Goal: Task Accomplishment & Management: Manage account settings

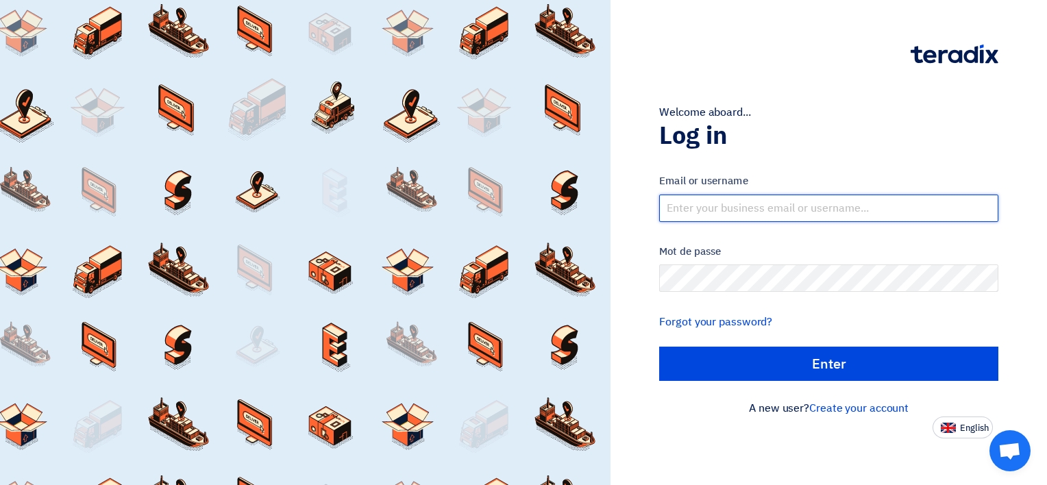
click at [698, 202] on input "text" at bounding box center [828, 208] width 339 height 27
type input "info@kajgroupsa.com"
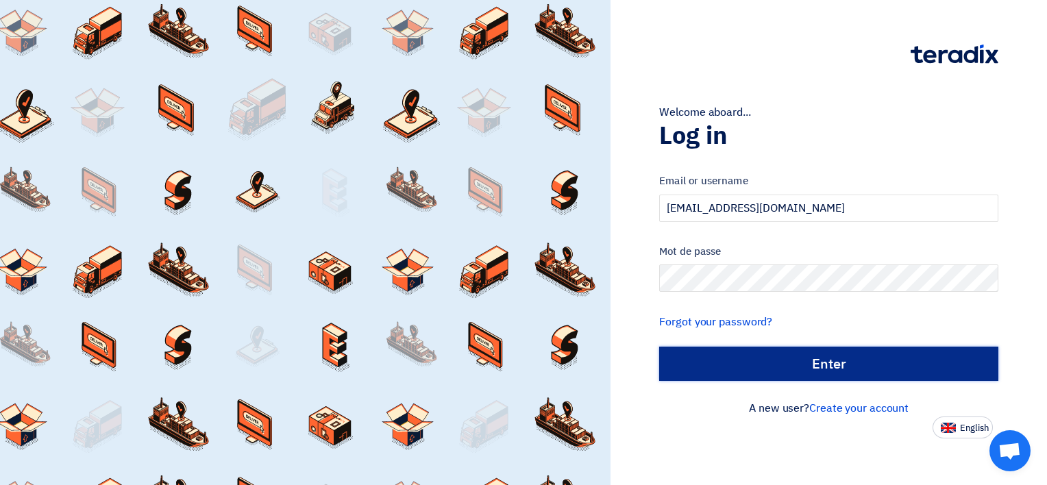
click at [764, 356] on input "الدخول" at bounding box center [828, 364] width 339 height 34
type input "Sign in"
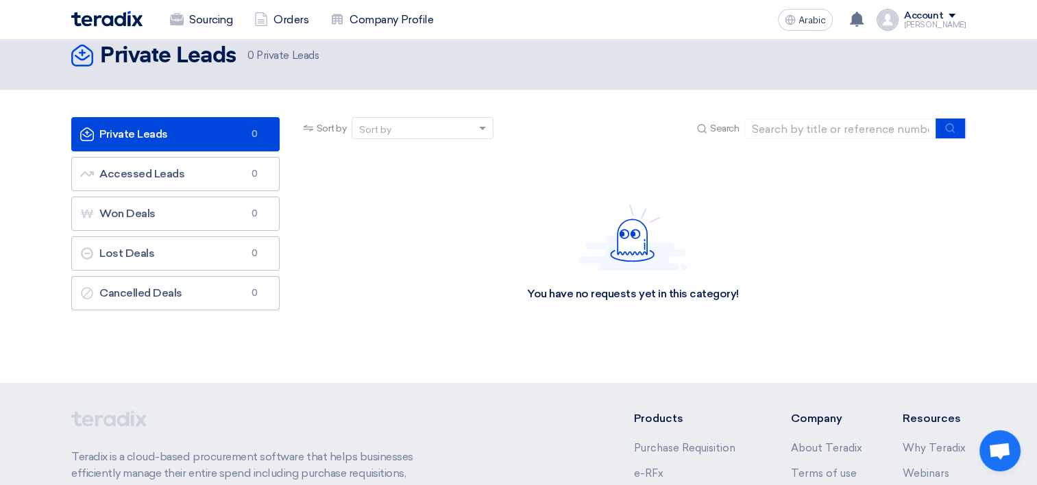
scroll to position [3, 0]
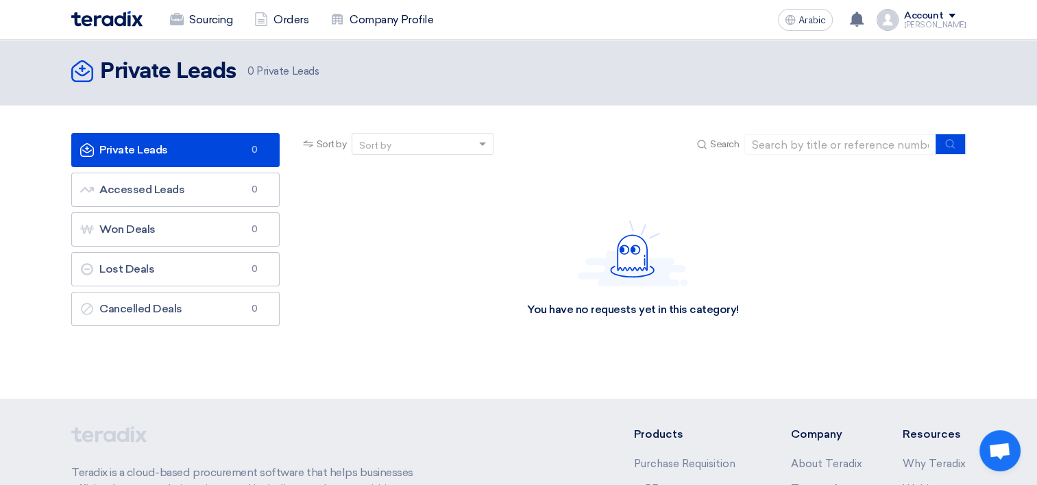
click at [936, 16] on div "Account" at bounding box center [923, 16] width 39 height 12
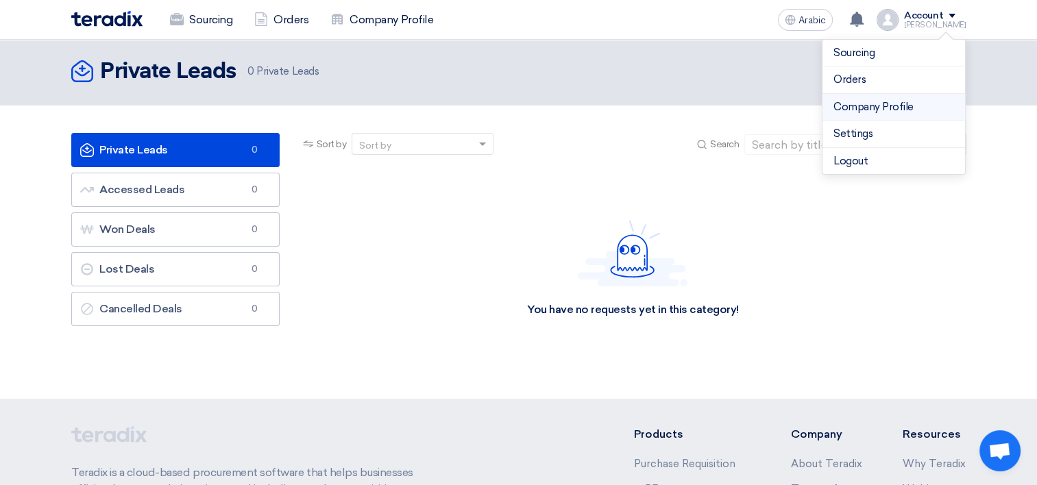
click at [861, 101] on link "Company Profile" at bounding box center [893, 107] width 121 height 16
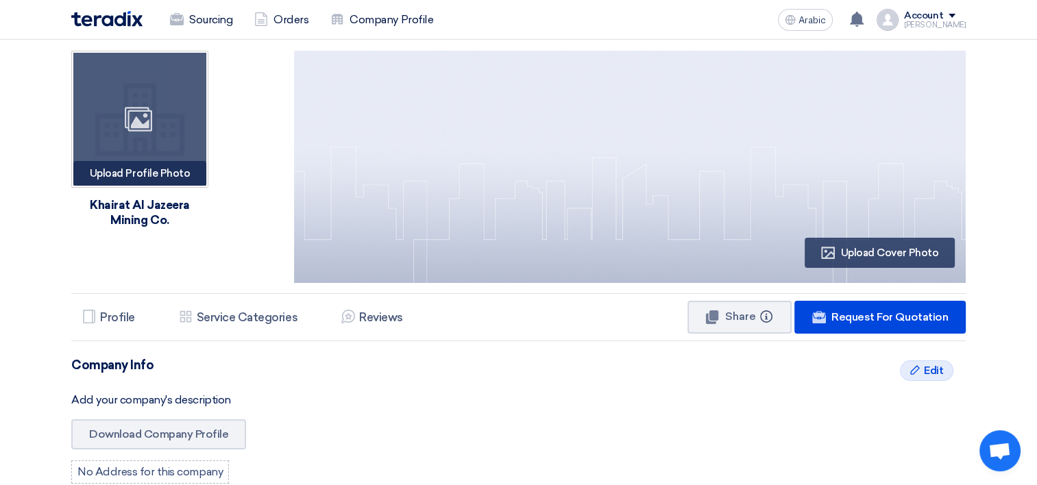
click at [145, 174] on font "Upload Profile Photo" at bounding box center [140, 173] width 100 height 12
type input "C:\fakepath\KAJGROUP.png"
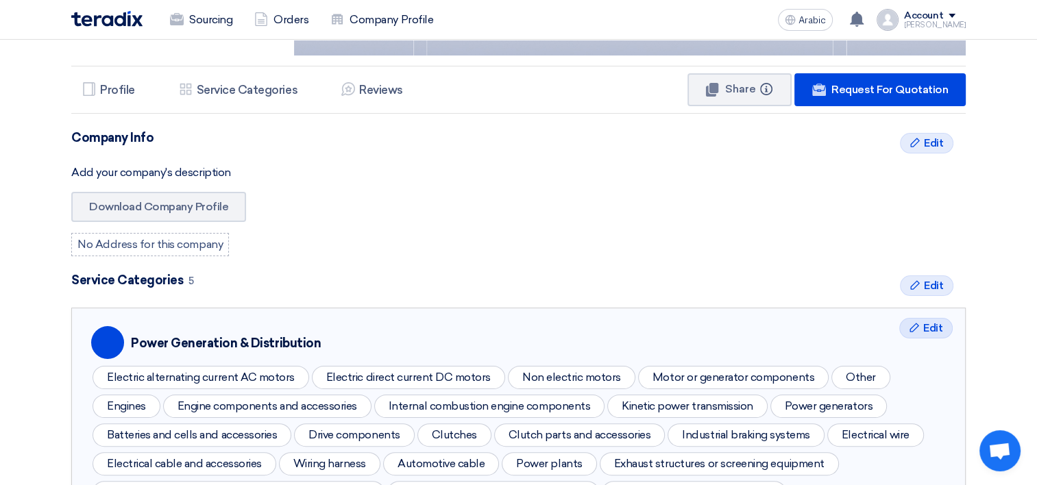
scroll to position [228, 0]
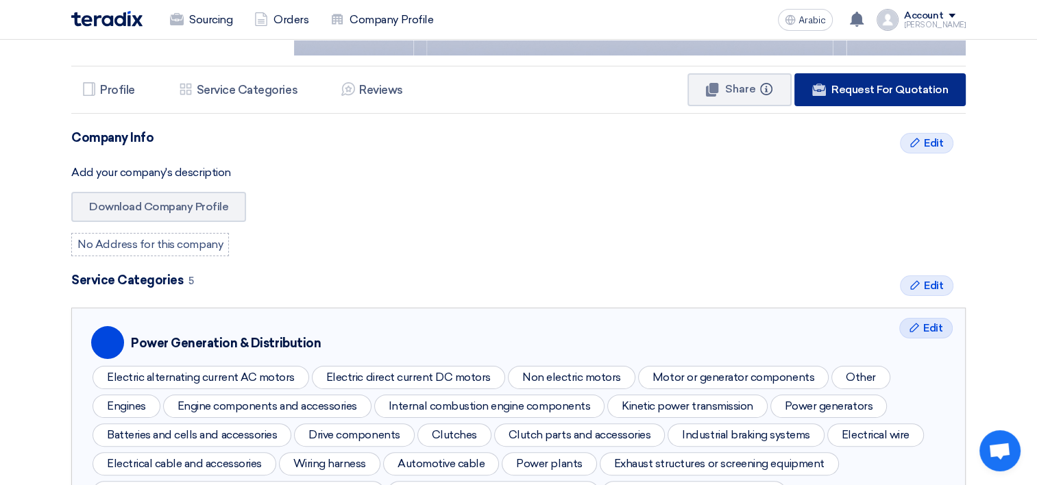
click at [866, 93] on span "Request For Quotation" at bounding box center [889, 89] width 117 height 13
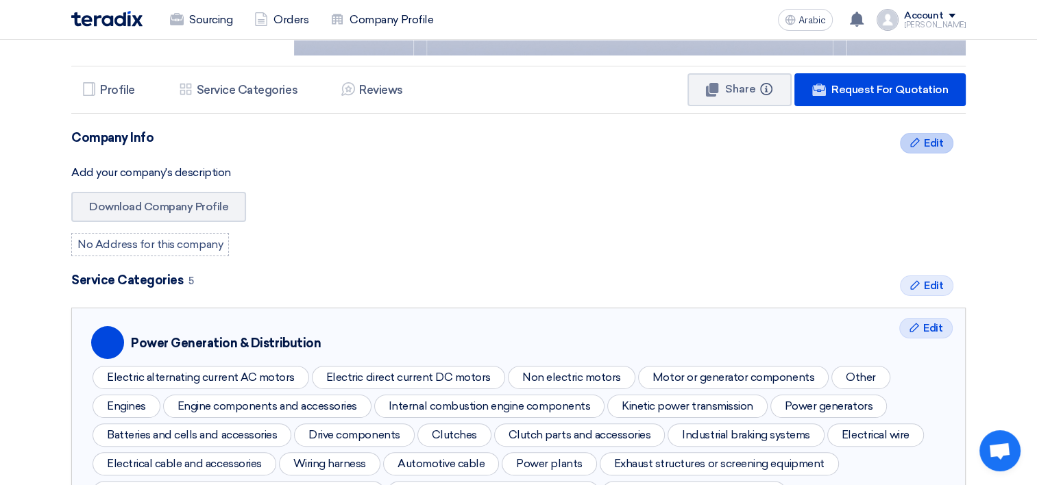
click at [924, 143] on span "Edit" at bounding box center [933, 143] width 19 height 16
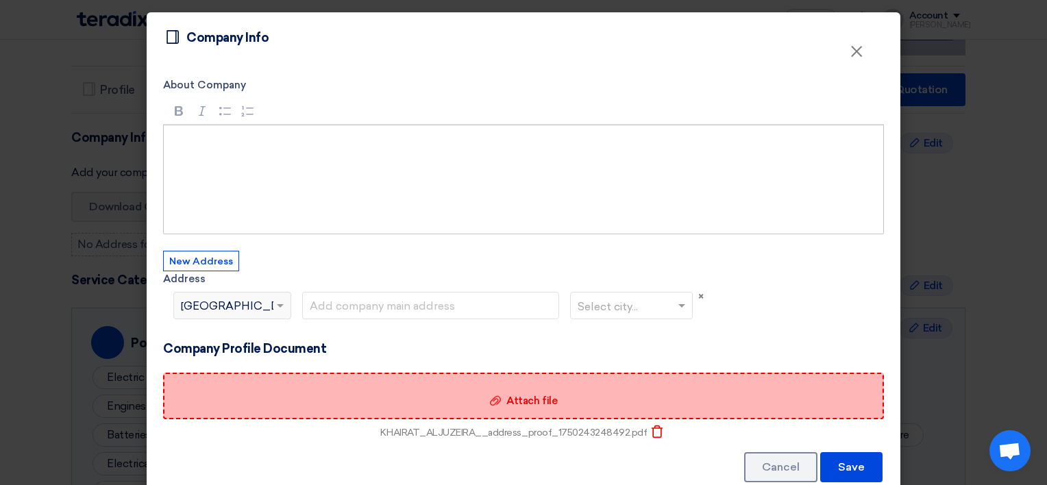
scroll to position [31, 0]
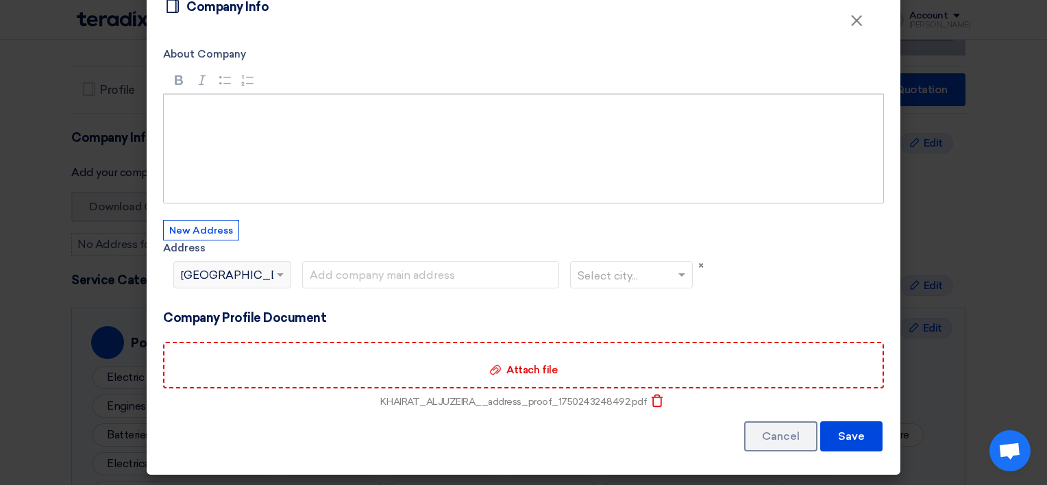
click at [263, 271] on div "Select country... × Egypt" at bounding box center [223, 275] width 99 height 16
click at [199, 224] on button "New Address" at bounding box center [201, 230] width 76 height 21
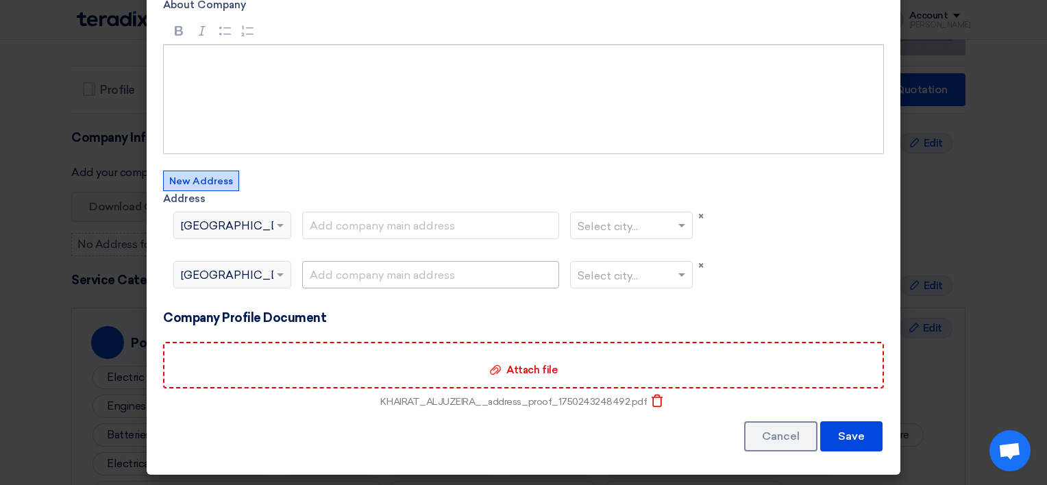
scroll to position [80, 0]
click at [277, 274] on span at bounding box center [280, 275] width 7 height 5
click at [698, 264] on span "×" at bounding box center [700, 266] width 5 height 12
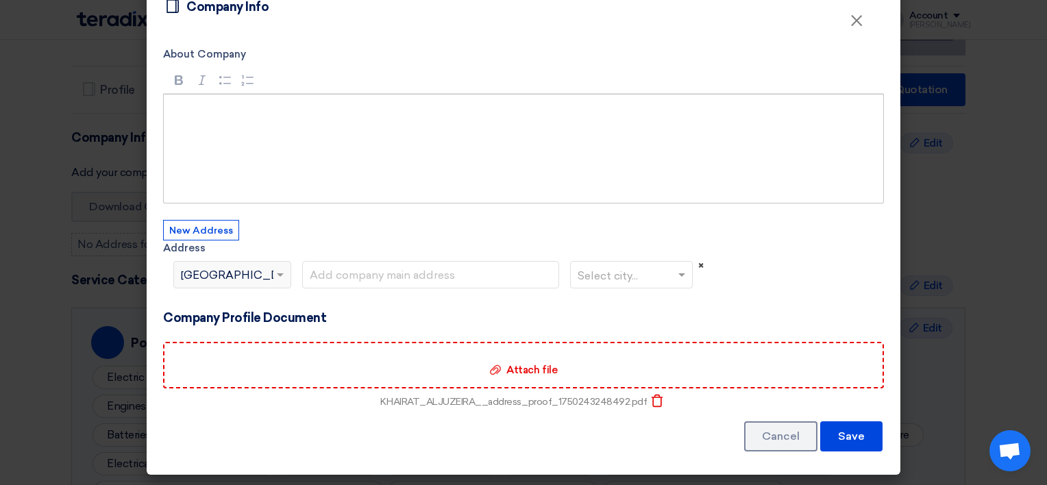
click at [698, 266] on span "×" at bounding box center [700, 266] width 5 height 12
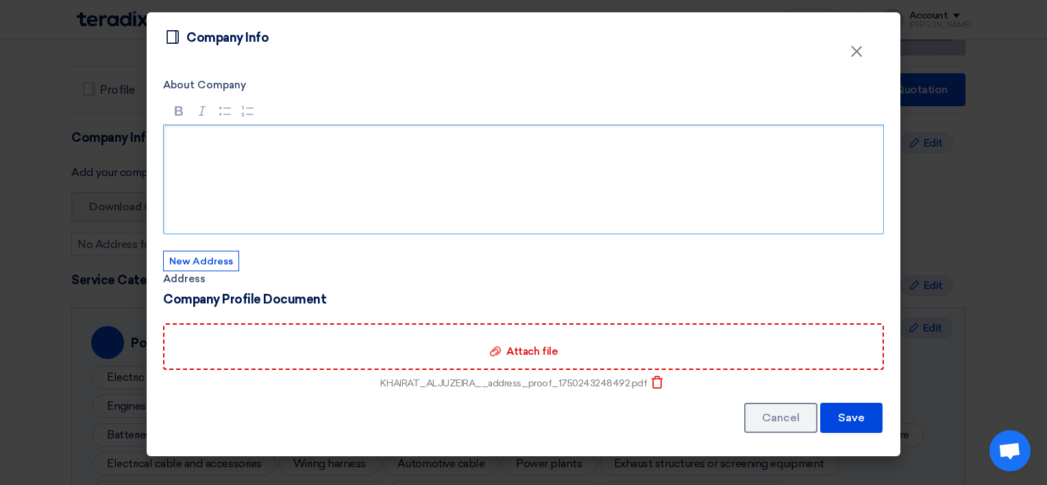
click at [254, 154] on div "Rich Text Editor, main" at bounding box center [523, 180] width 721 height 110
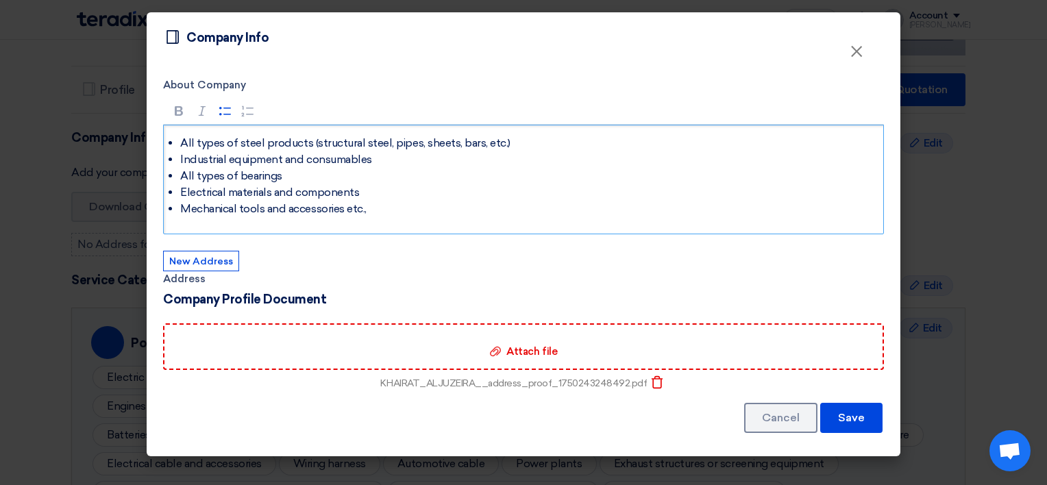
click at [178, 138] on div "All types of steel products (structural steel, pipes, sheets, bars, etc.) Indus…" at bounding box center [523, 180] width 721 height 110
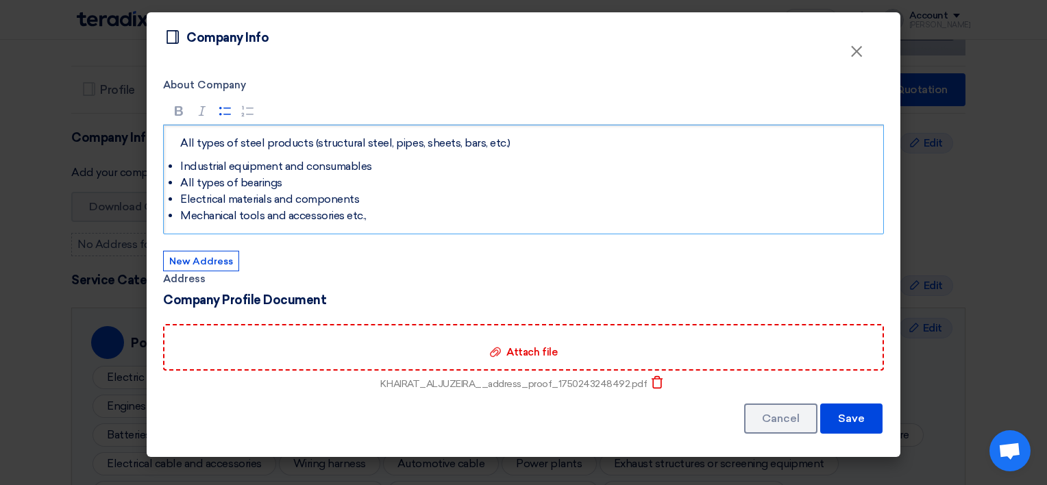
click at [178, 164] on div "All types of steel products (structural steel, pipes, sheets, bars, etc.) Indus…" at bounding box center [523, 180] width 721 height 110
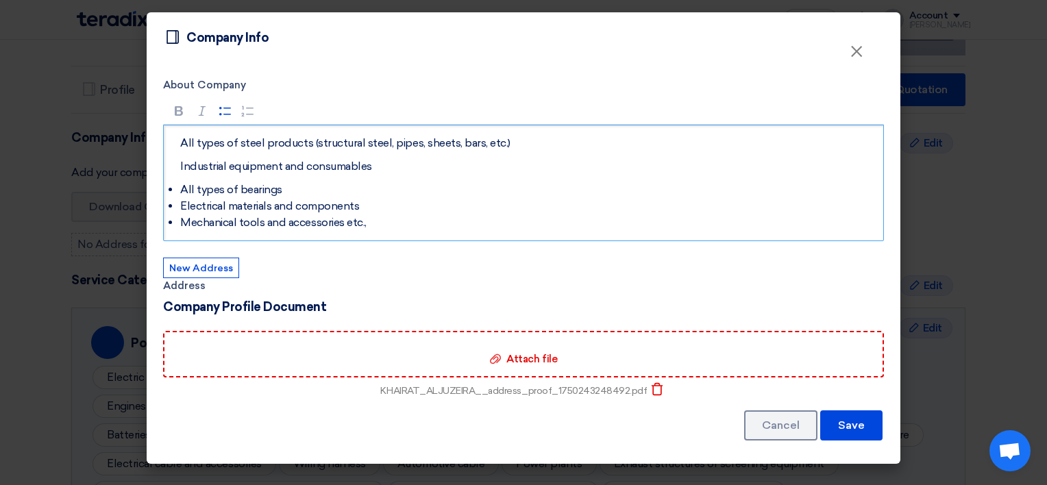
click at [180, 192] on li "All types of bearings" at bounding box center [528, 190] width 696 height 16
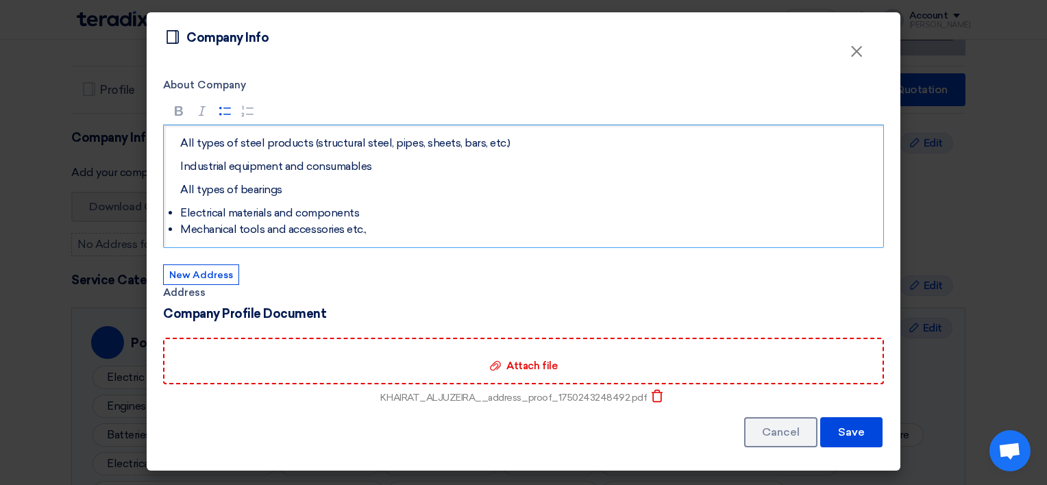
click at [180, 209] on li "Electrical materials and components" at bounding box center [528, 213] width 696 height 16
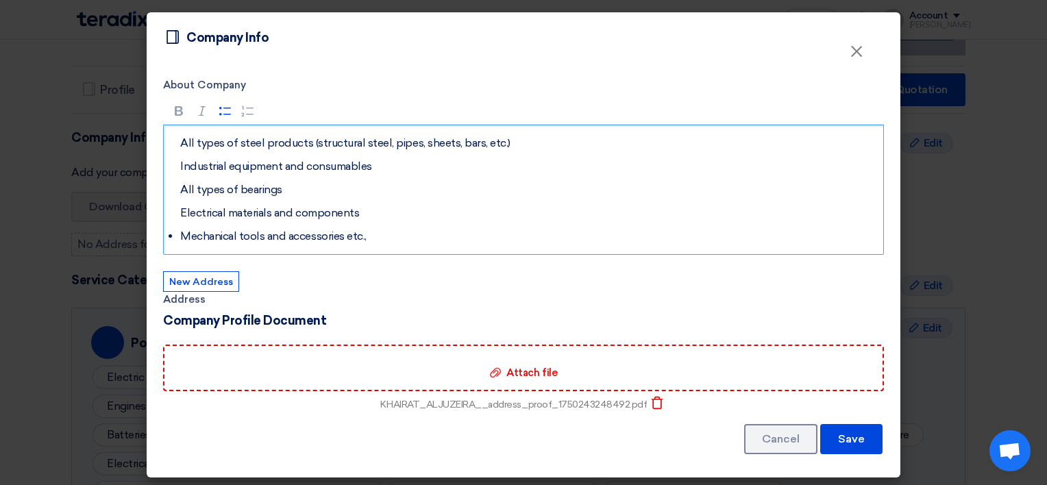
click at [180, 236] on li "Mechanical tools and accessories etc.," at bounding box center [528, 236] width 696 height 16
click at [205, 278] on button "New Address" at bounding box center [201, 281] width 76 height 21
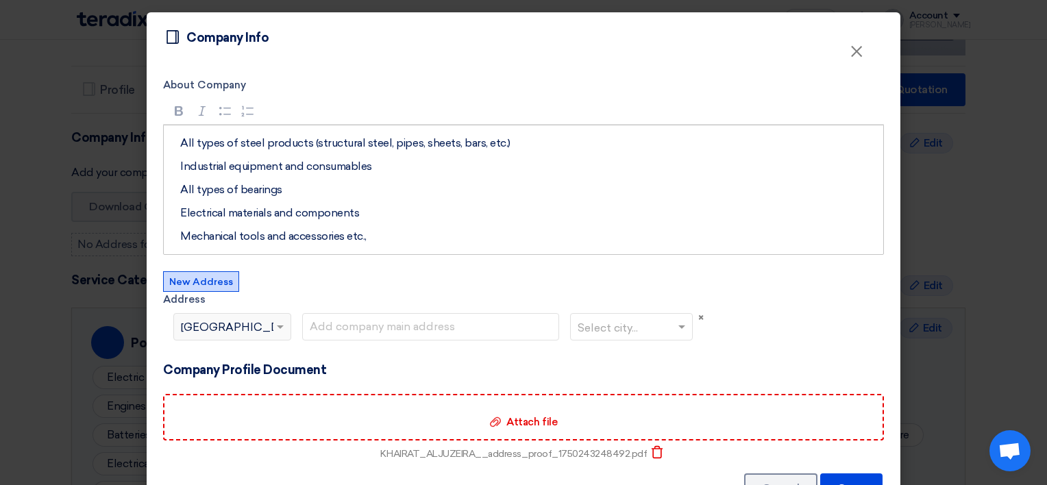
click at [202, 324] on span "Egypt" at bounding box center [242, 327] width 123 height 16
click at [698, 317] on span "×" at bounding box center [700, 318] width 5 height 12
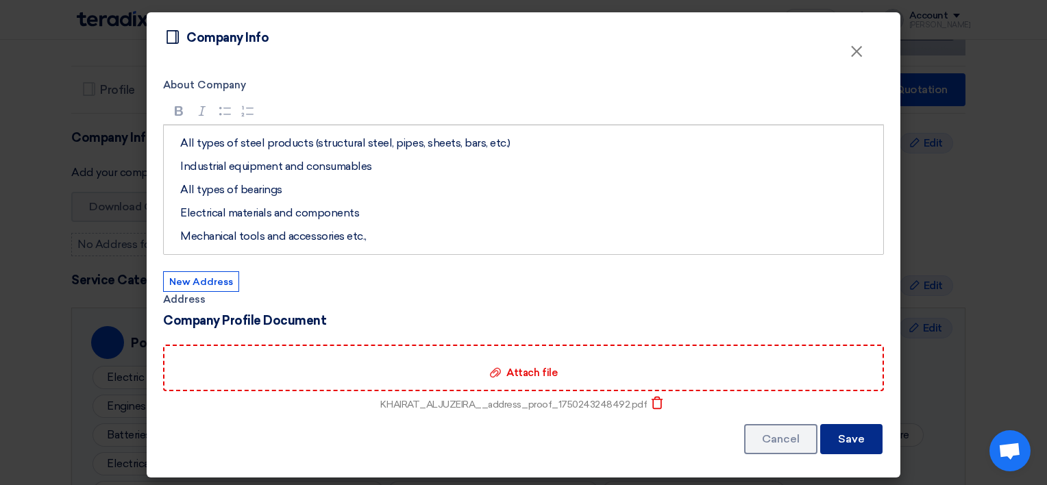
click at [853, 432] on button "Save" at bounding box center [851, 439] width 62 height 30
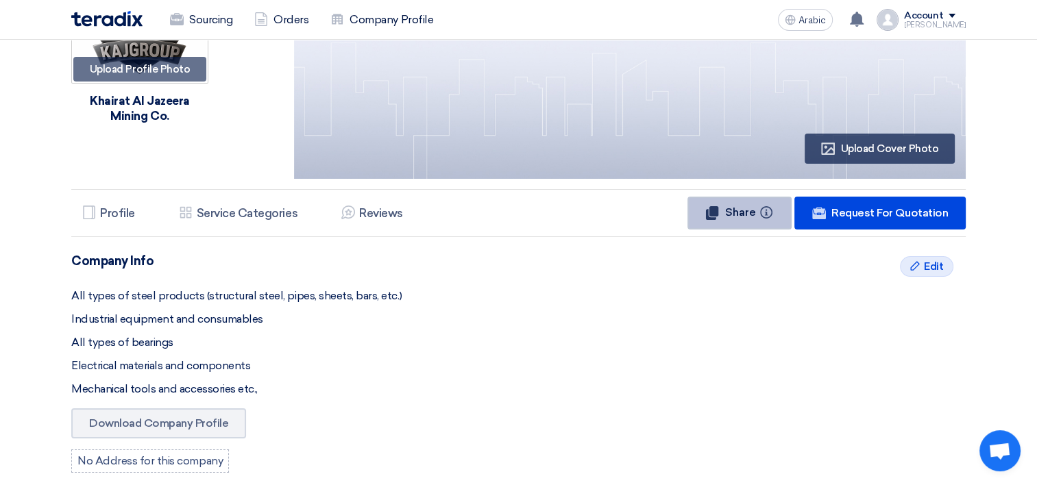
scroll to position [88, 0]
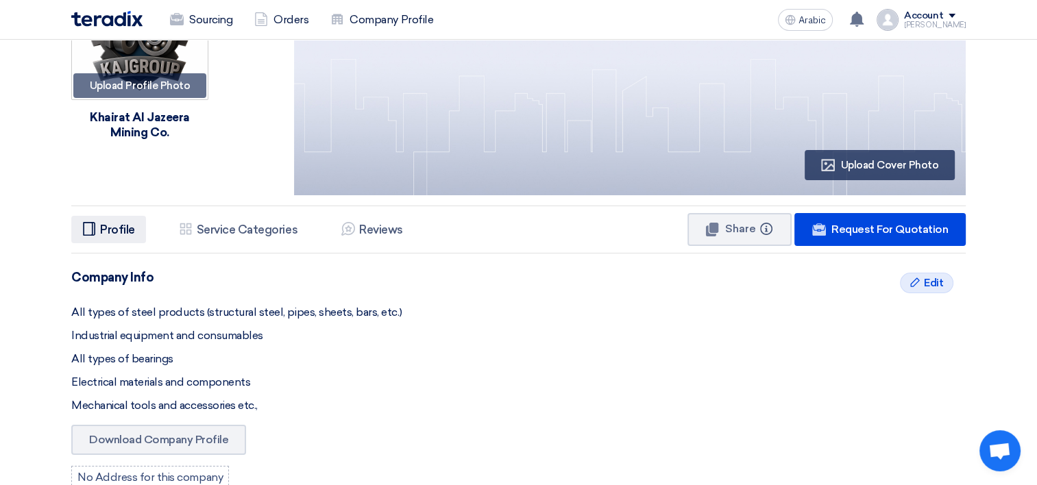
click at [112, 232] on h5 "Profile" at bounding box center [117, 230] width 35 height 14
click at [116, 231] on h5 "Profile" at bounding box center [117, 230] width 35 height 14
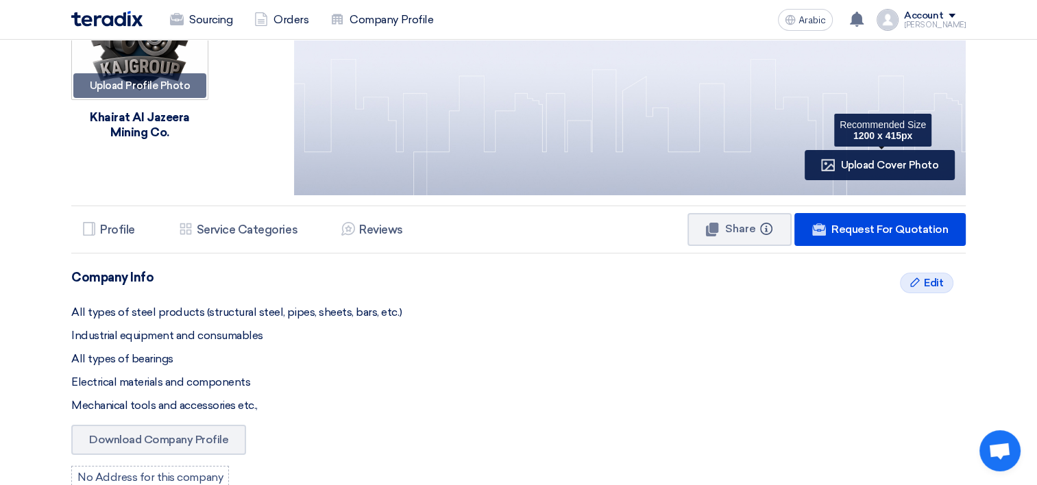
click at [842, 163] on div "Profile Upload Cover Photo" at bounding box center [880, 165] width 150 height 30
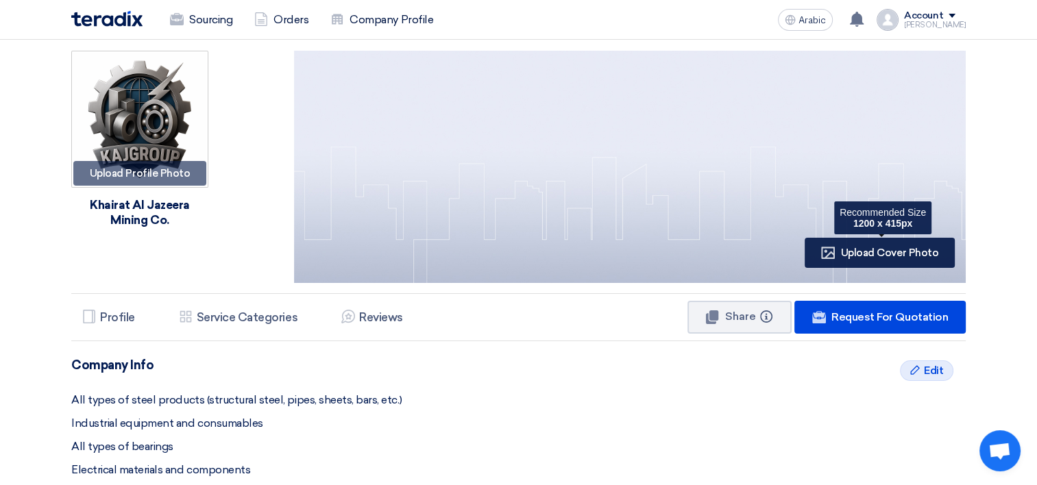
type input "C:\fakepath\KAJGROUP.png"
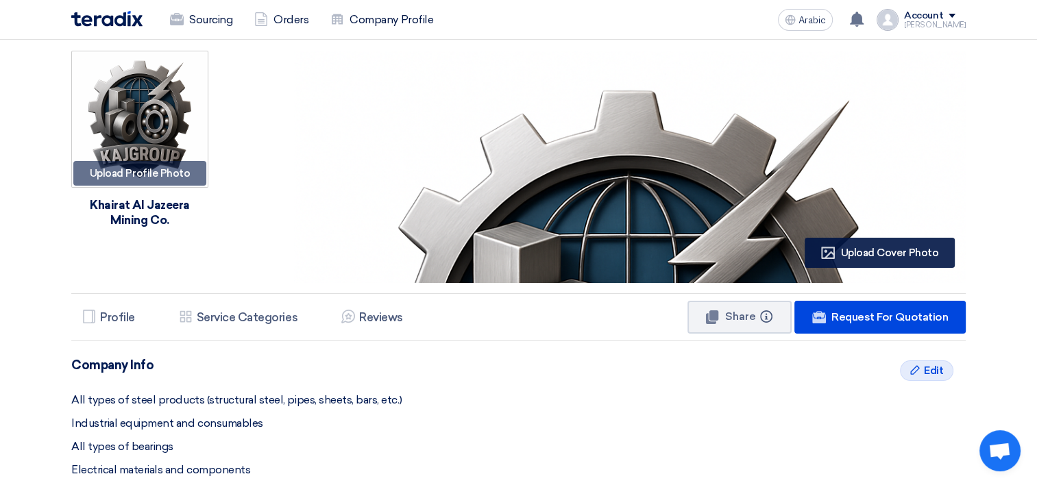
click at [830, 252] on icon "Profile" at bounding box center [828, 253] width 14 height 14
click at [858, 254] on span "Upload Cover Photo" at bounding box center [889, 253] width 97 height 12
click at [659, 175] on img at bounding box center [630, 387] width 672 height 672
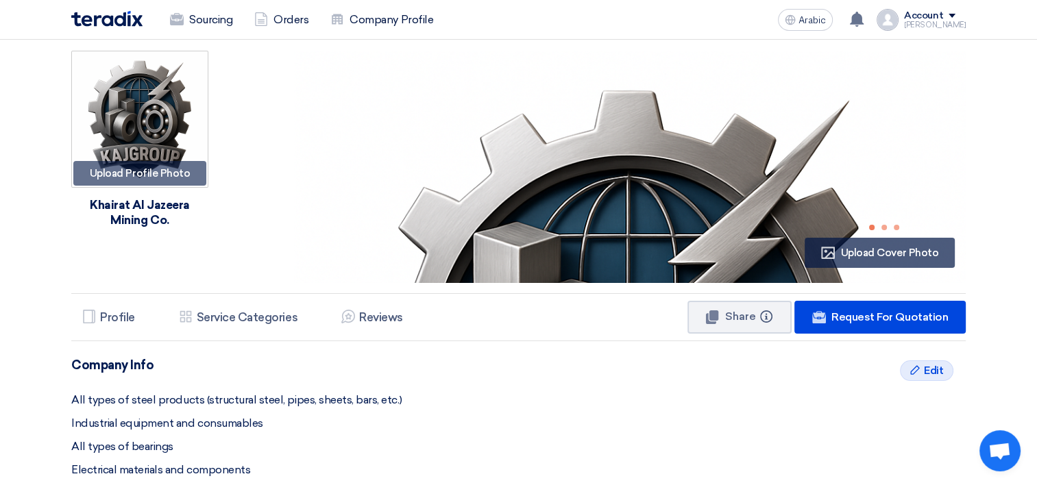
drag, startPoint x: 659, startPoint y: 175, endPoint x: 596, endPoint y: 236, distance: 88.2
click at [596, 236] on img at bounding box center [630, 387] width 672 height 672
click at [675, 167] on img at bounding box center [630, 387] width 672 height 672
click at [943, 18] on div "Account" at bounding box center [923, 16] width 39 height 12
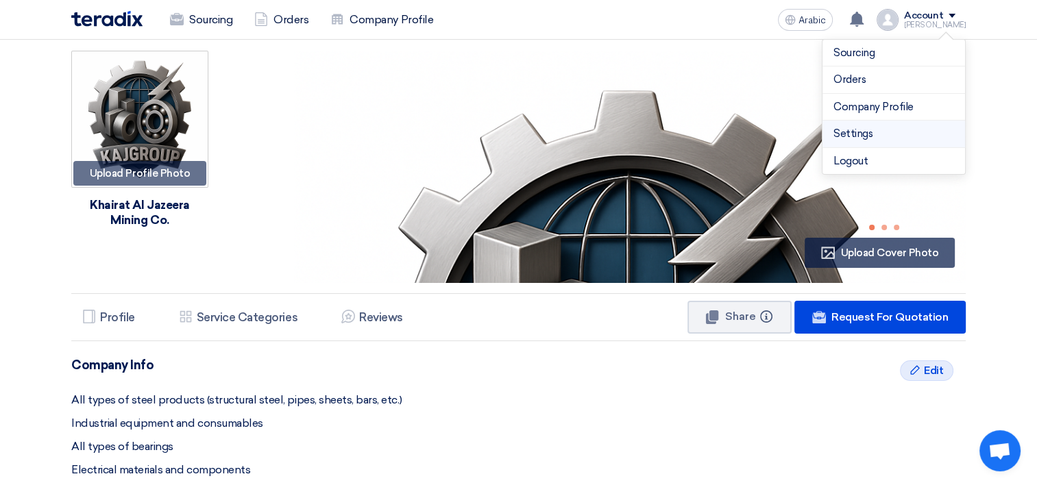
click at [853, 129] on link "Settings" at bounding box center [893, 134] width 121 height 16
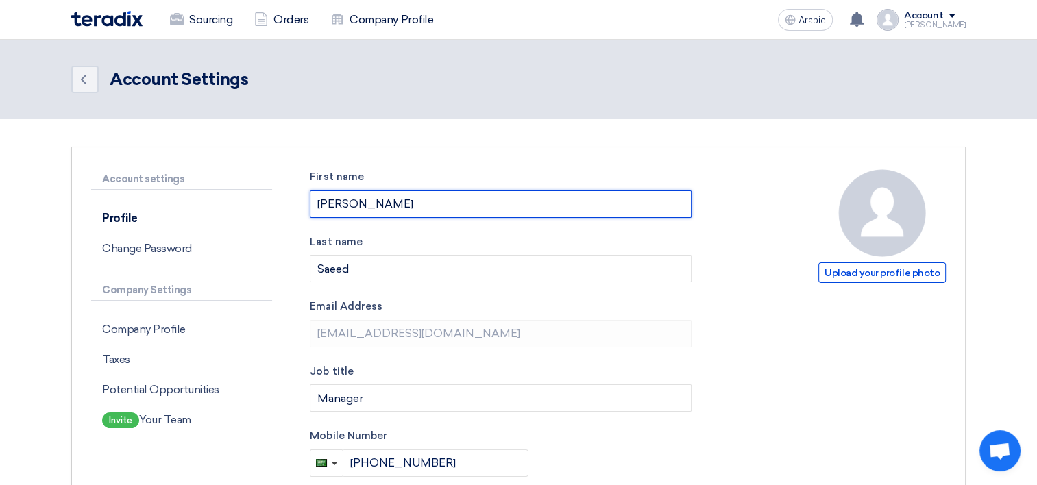
drag, startPoint x: 386, startPoint y: 202, endPoint x: 309, endPoint y: 206, distance: 76.9
type input "KAJGROUP"
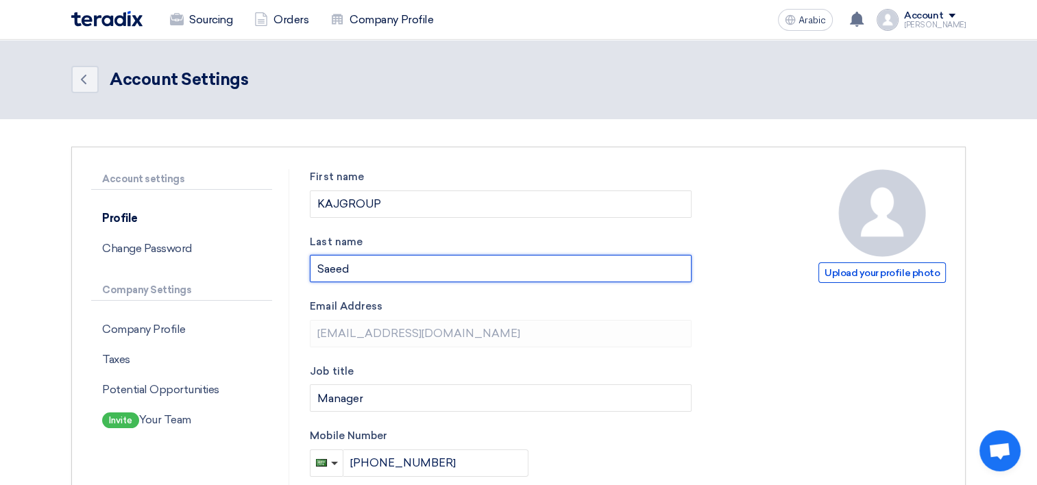
drag, startPoint x: 358, startPoint y: 261, endPoint x: 274, endPoint y: 269, distance: 84.6
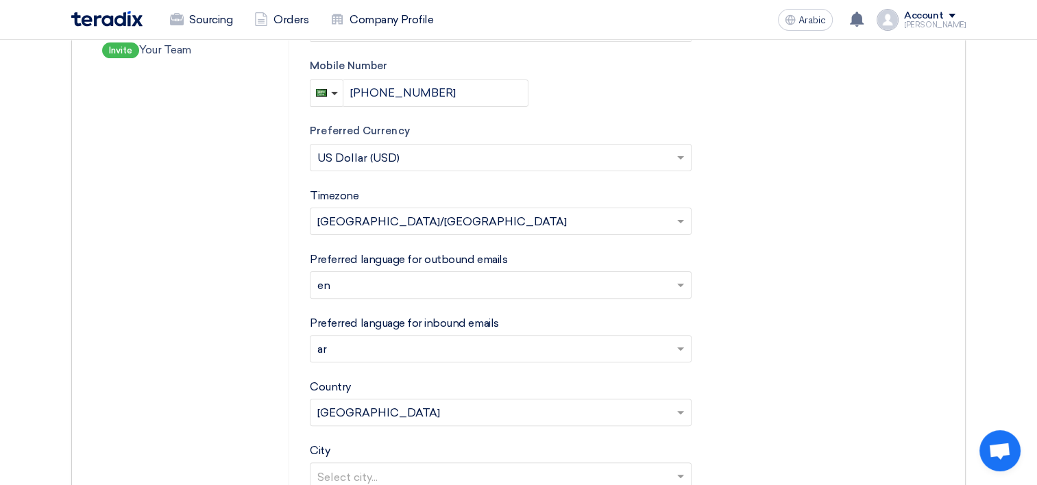
scroll to position [369, 0]
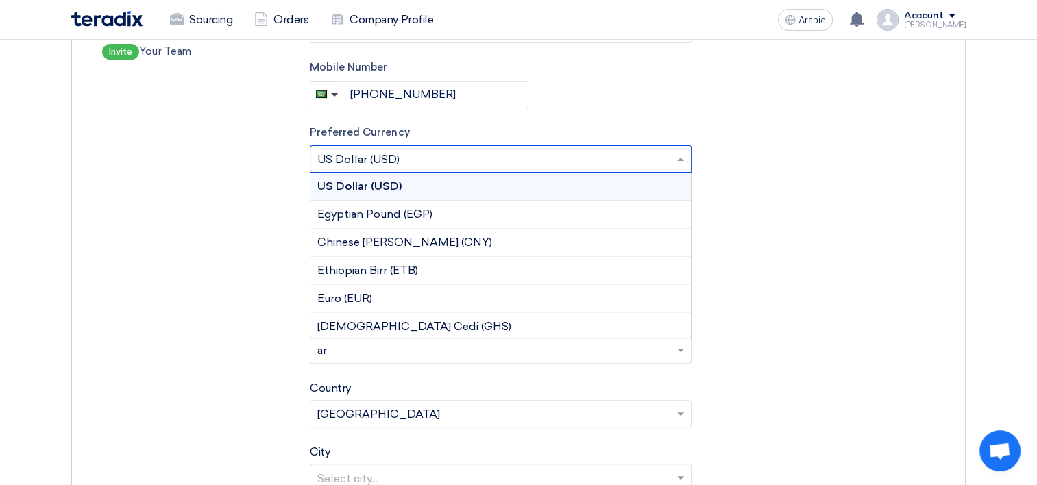
click at [417, 160] on input "text" at bounding box center [493, 160] width 353 height 23
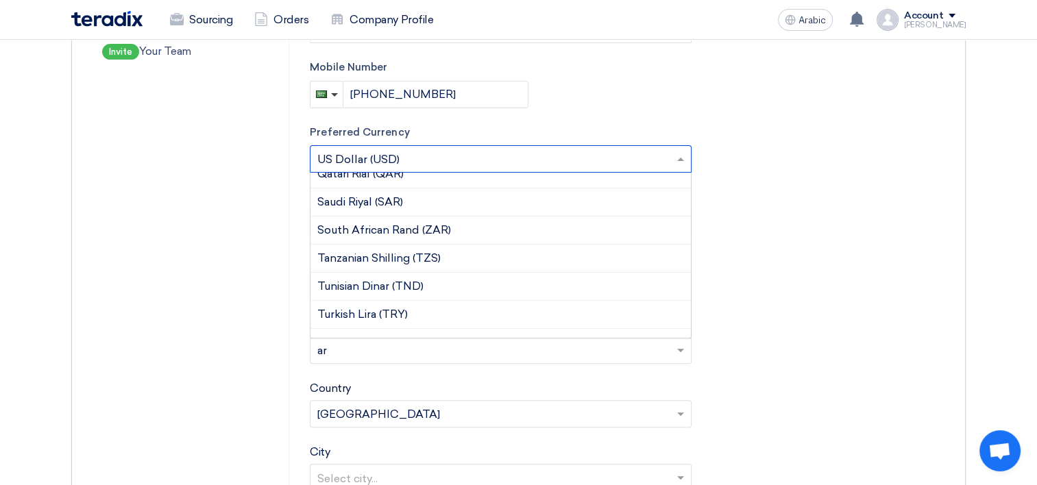
scroll to position [406, 0]
click at [408, 158] on input "text" at bounding box center [493, 160] width 353 height 23
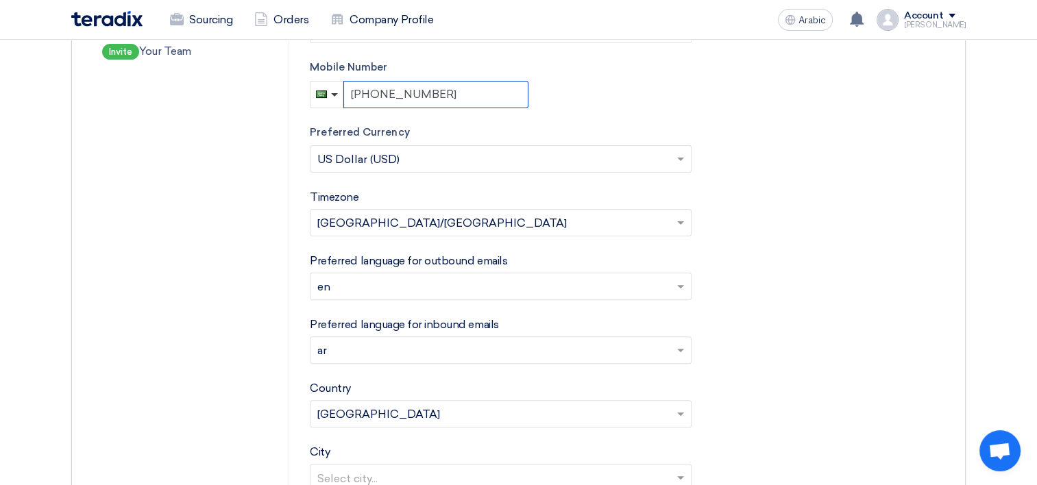
click at [437, 97] on input "+966 505568371" at bounding box center [435, 94] width 185 height 27
type input "+966505568371"
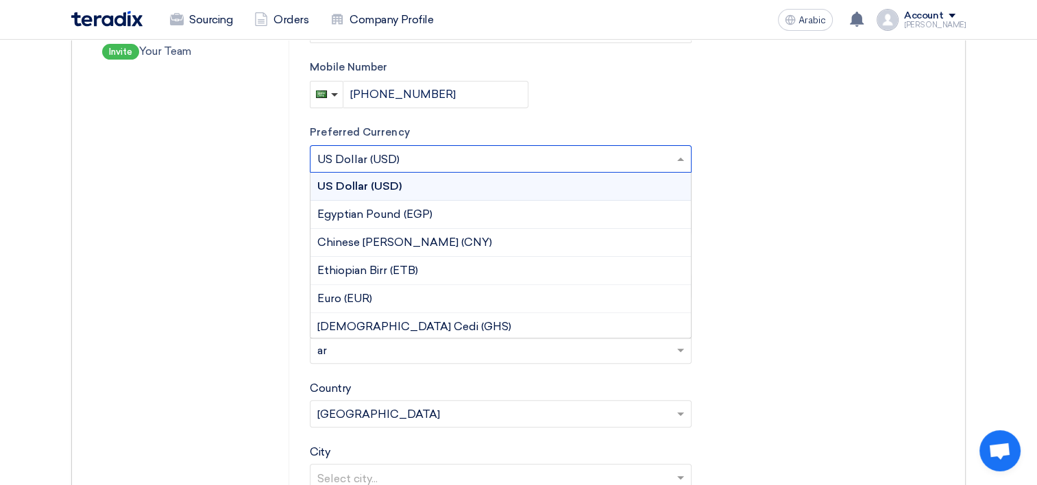
click at [414, 169] on input "text" at bounding box center [493, 160] width 353 height 23
click at [399, 162] on input "text" at bounding box center [493, 160] width 353 height 23
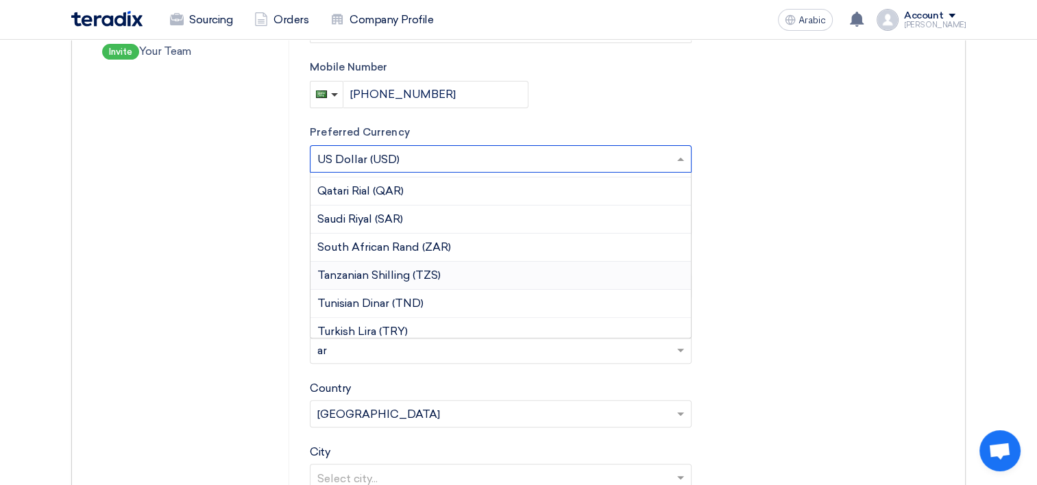
scroll to position [391, 0]
click at [363, 219] on span "Saudi Riyal (SAR)" at bounding box center [360, 216] width 86 height 13
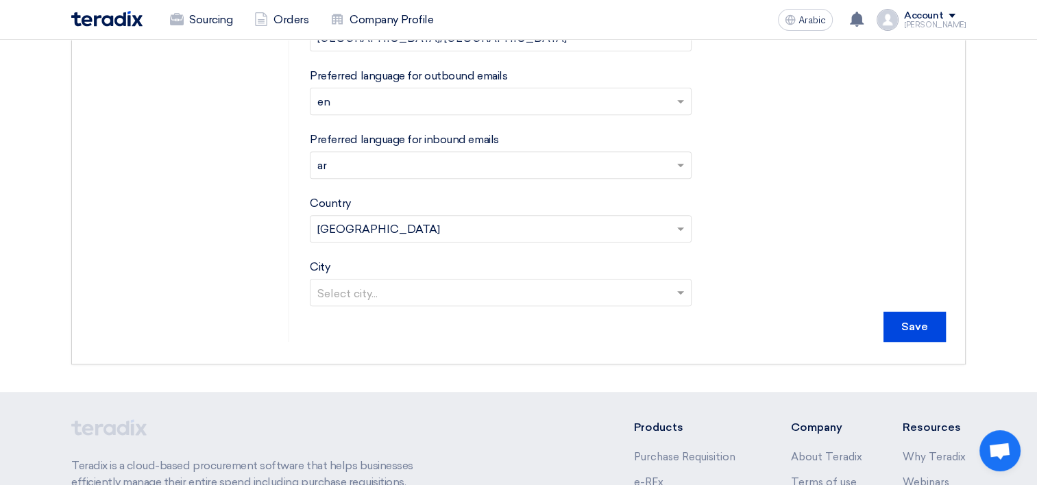
scroll to position [555, 0]
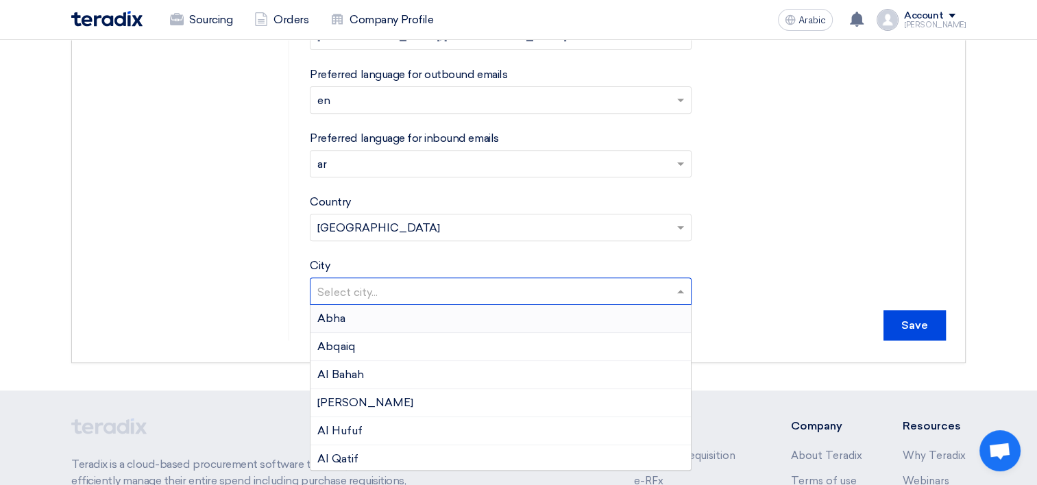
click at [370, 295] on input "text" at bounding box center [493, 293] width 353 height 23
type input "JE"
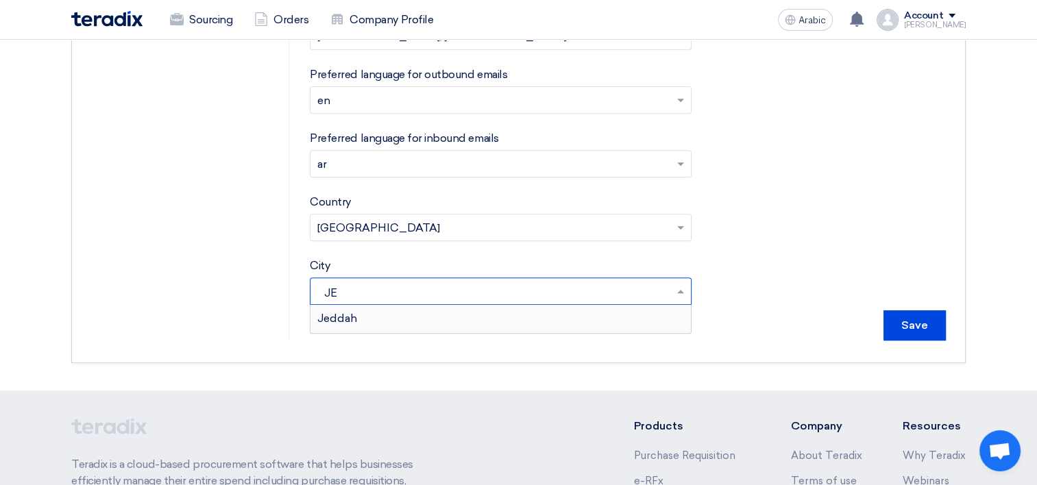
click at [354, 312] on span "Jeddah" at bounding box center [337, 318] width 40 height 13
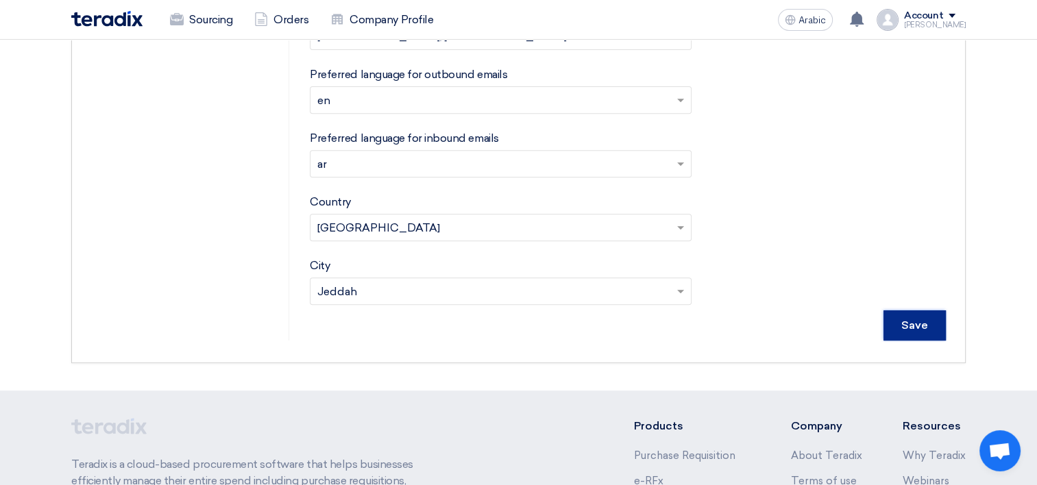
click at [899, 315] on input "Save" at bounding box center [914, 325] width 62 height 30
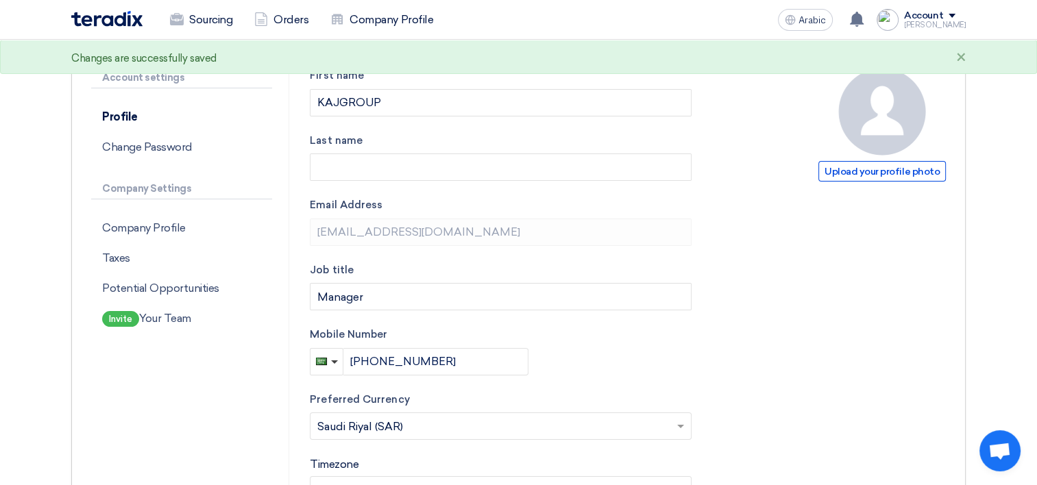
scroll to position [0, 0]
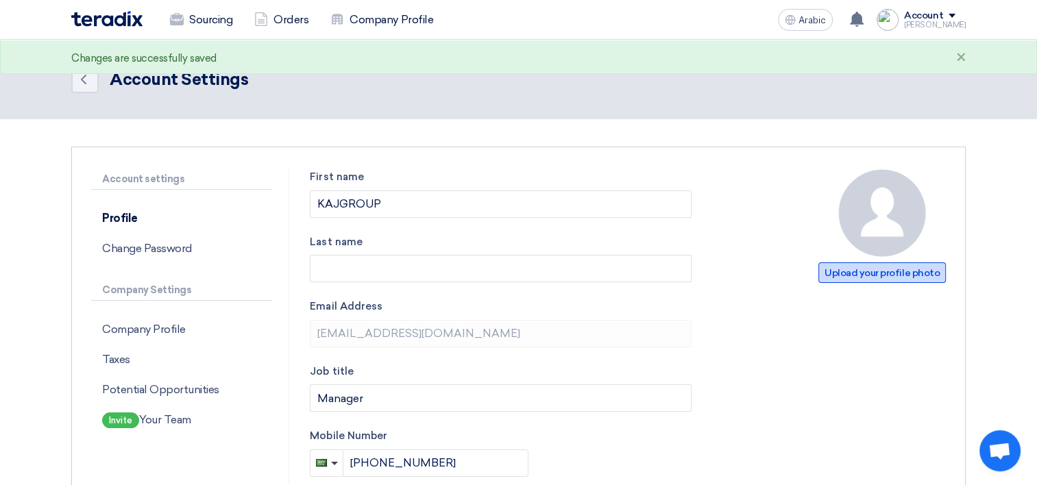
click at [903, 279] on span "Upload your profile photo" at bounding box center [881, 273] width 127 height 21
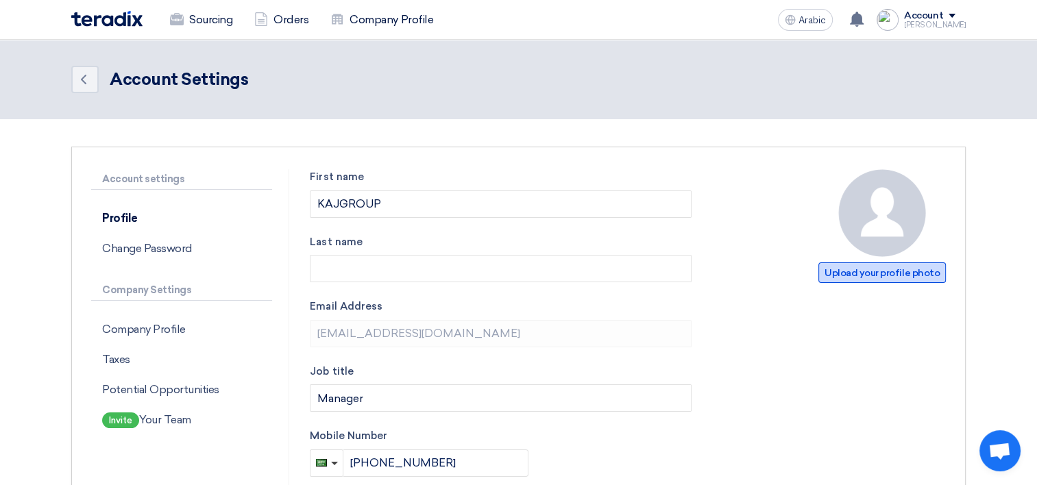
type input "C:\fakepath\KAJGROUP.png"
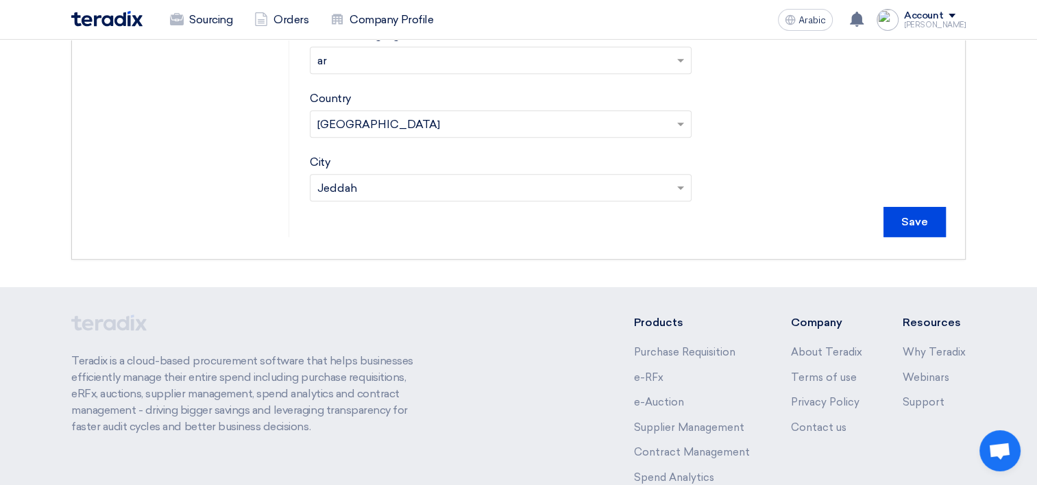
scroll to position [667, 0]
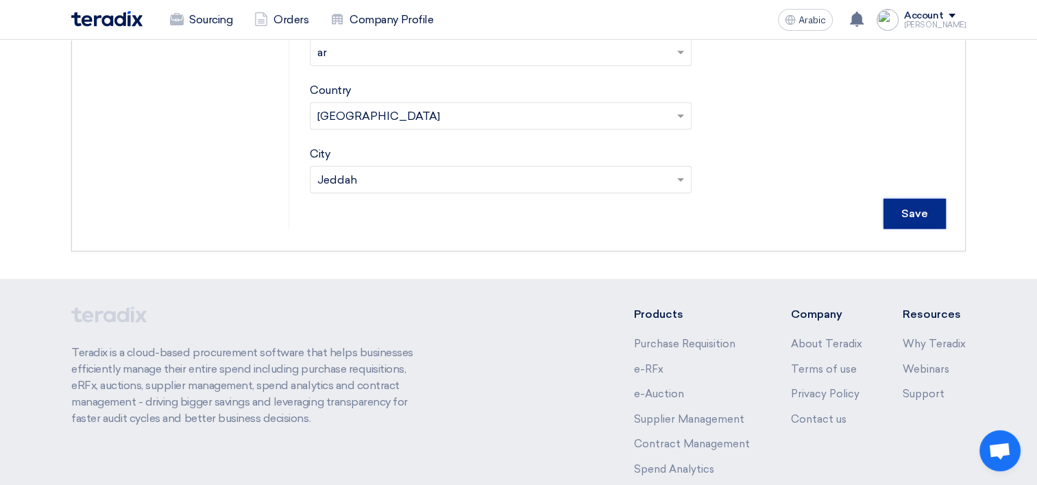
click at [929, 206] on input "Save" at bounding box center [914, 214] width 62 height 30
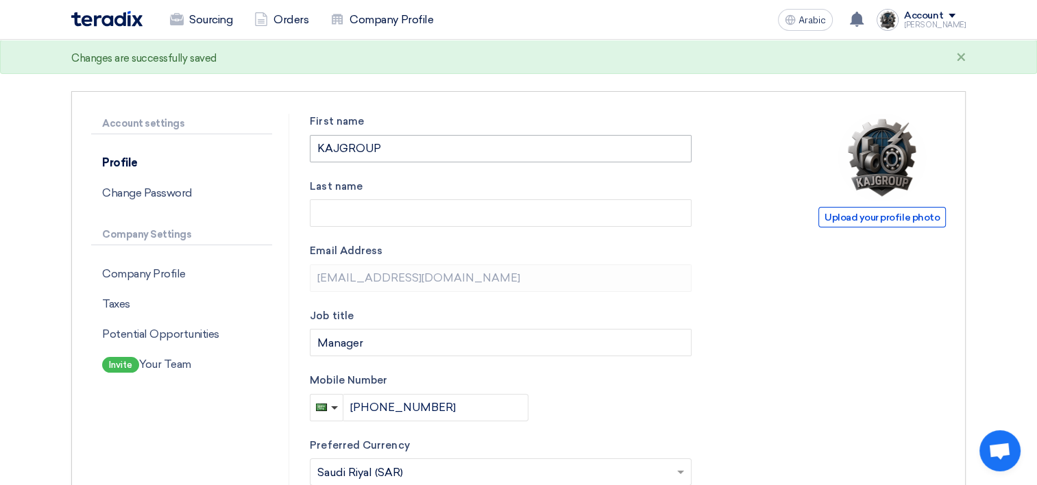
scroll to position [0, 0]
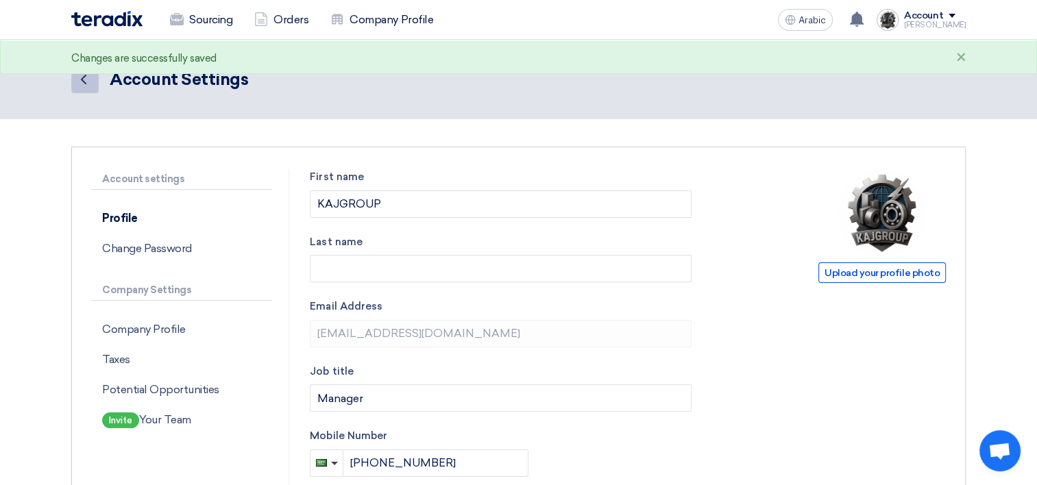
click at [90, 85] on icon "Back" at bounding box center [83, 79] width 16 height 16
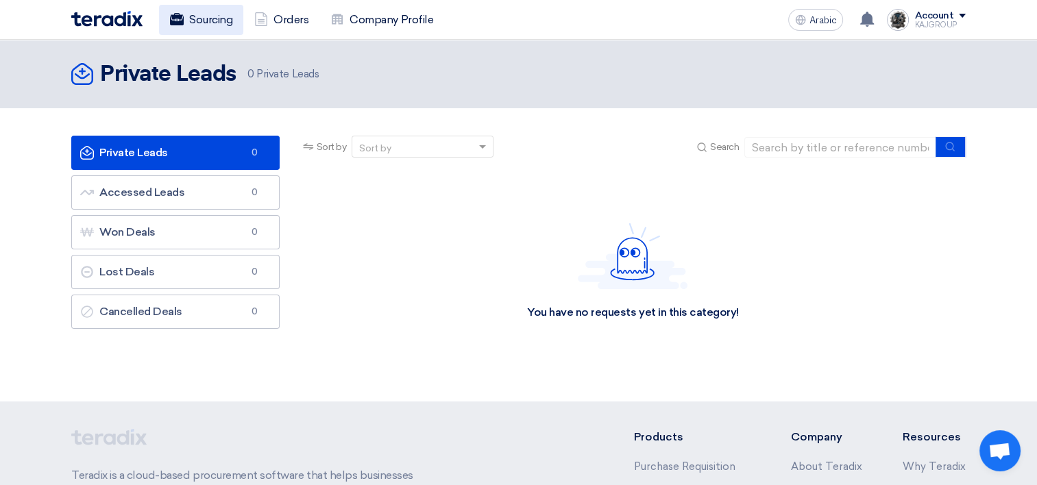
click at [210, 14] on font "Sourcing" at bounding box center [210, 20] width 43 height 16
click at [352, 18] on font "Company Profile" at bounding box center [392, 20] width 84 height 16
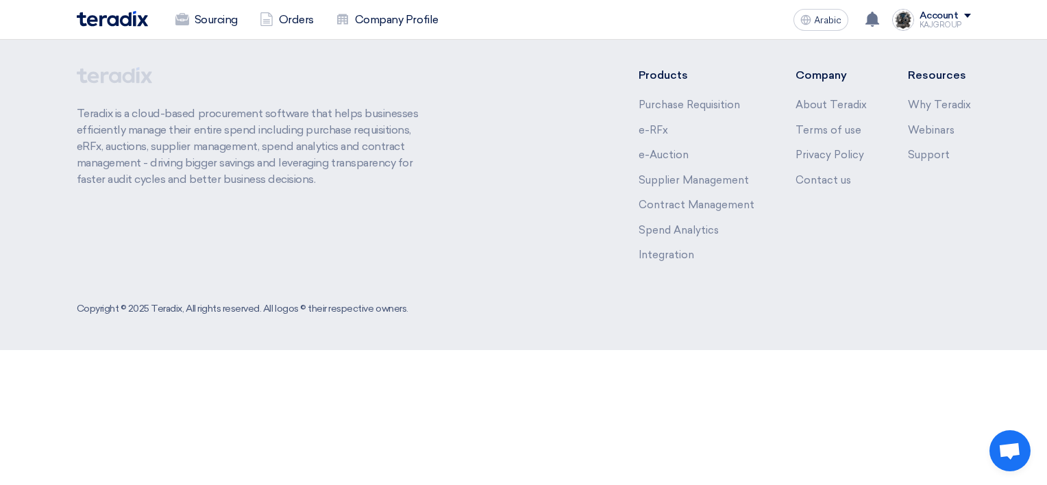
click at [954, 25] on div "KAJGROUP" at bounding box center [945, 25] width 51 height 8
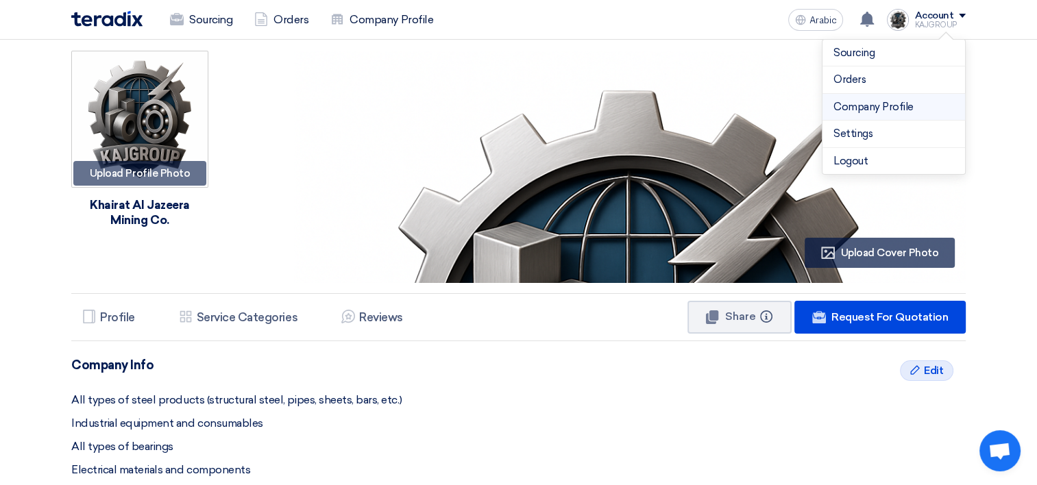
click at [872, 112] on link "Company Profile" at bounding box center [893, 107] width 121 height 16
click at [600, 197] on img at bounding box center [630, 387] width 672 height 672
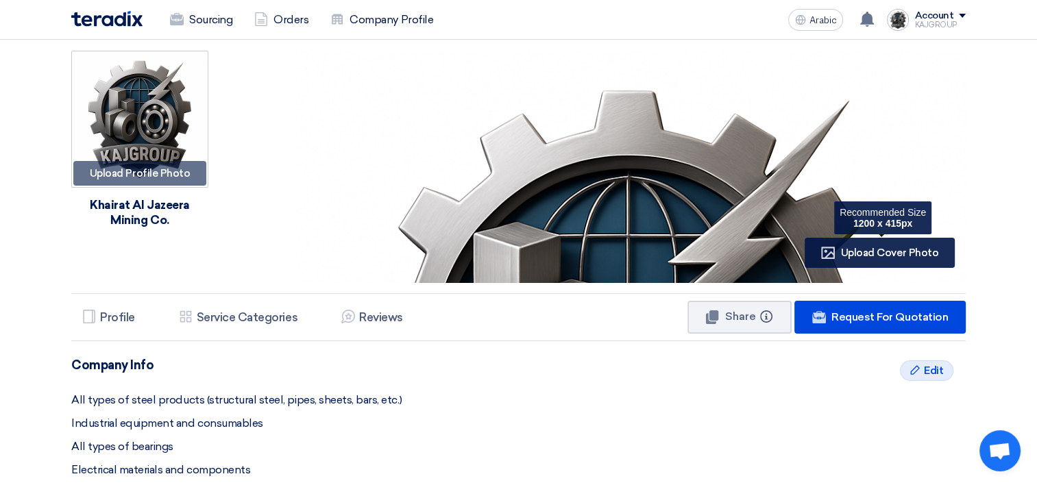
click at [872, 260] on div "Profile Upload Cover Photo" at bounding box center [880, 253] width 150 height 30
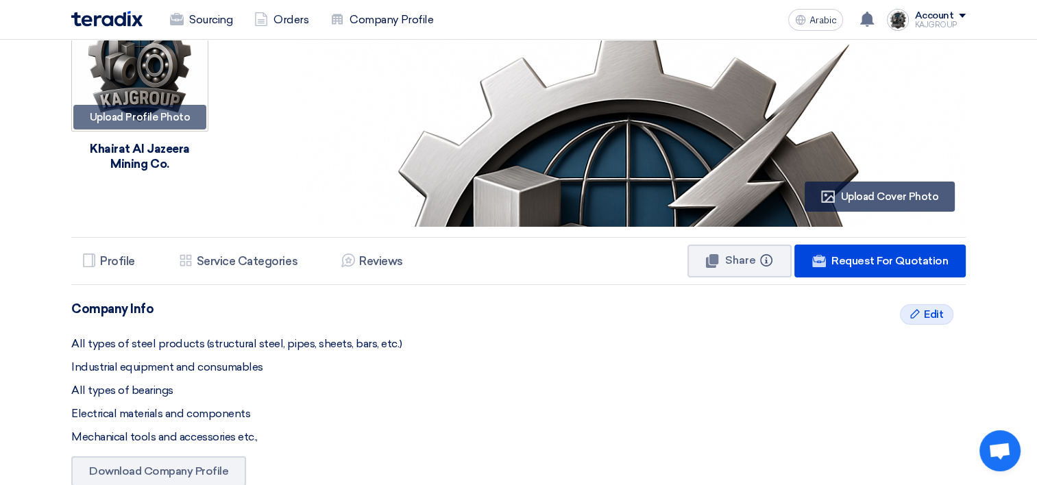
scroll to position [55, 0]
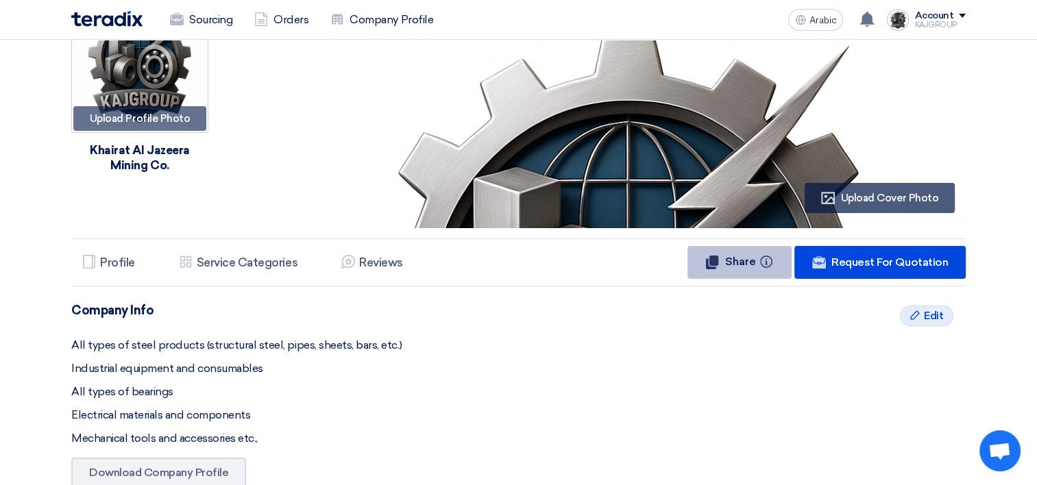
click at [749, 263] on span "Share" at bounding box center [740, 261] width 31 height 13
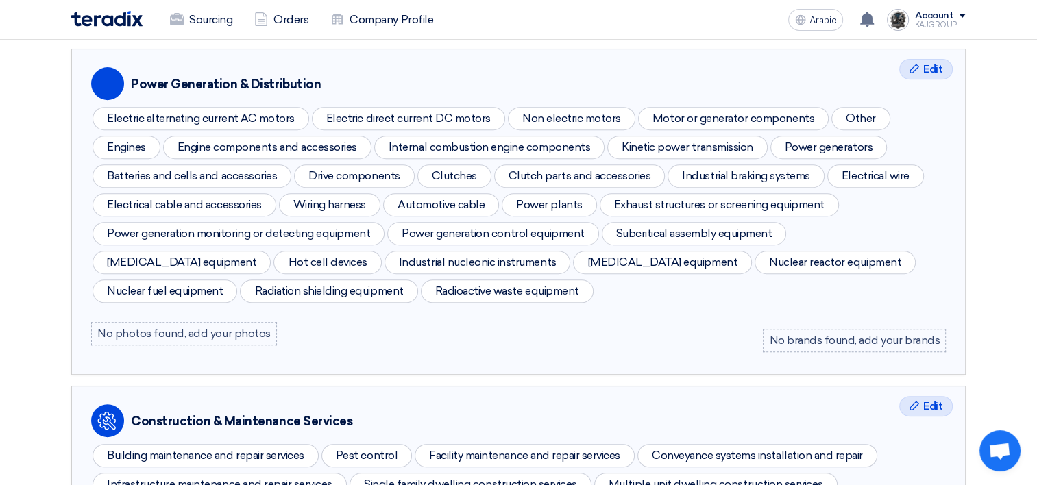
scroll to position [0, 0]
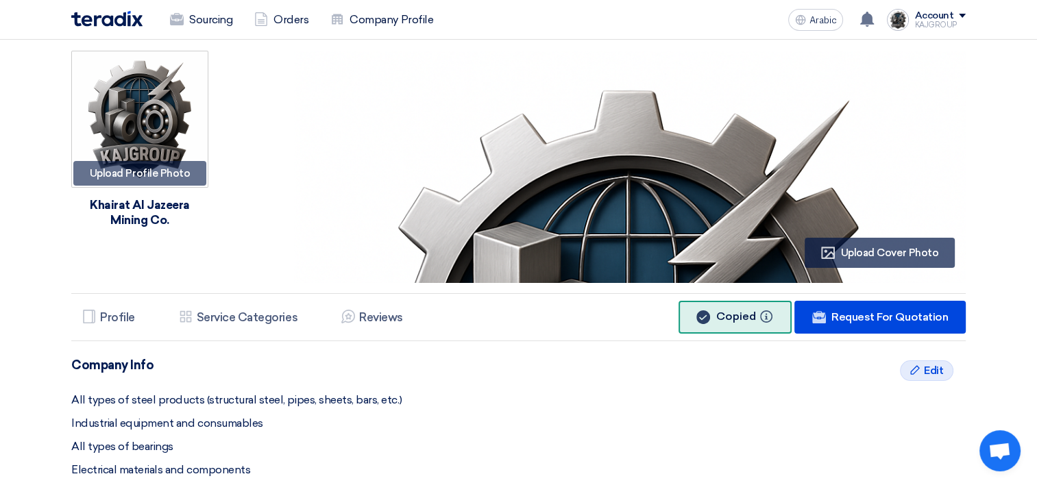
click at [546, 235] on img at bounding box center [630, 387] width 672 height 672
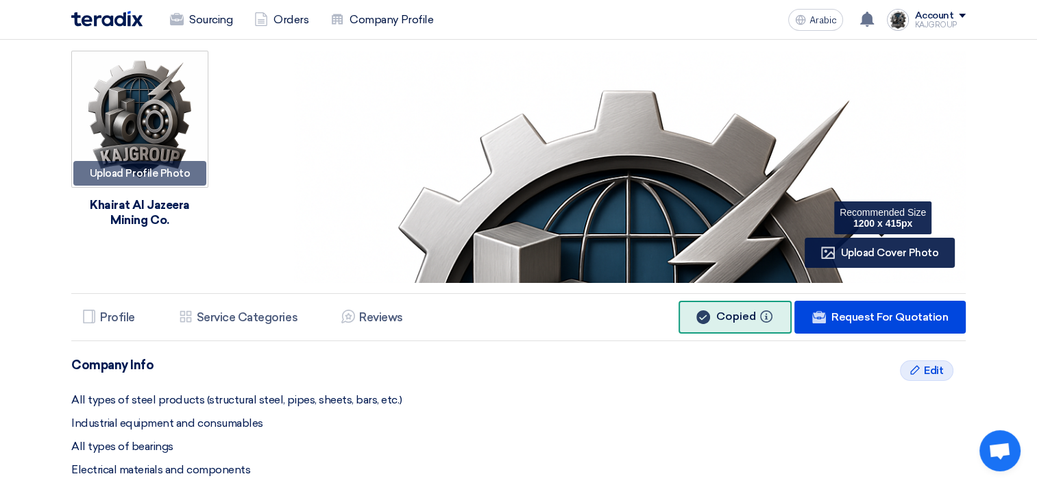
click at [883, 252] on span "Upload Cover Photo" at bounding box center [889, 253] width 97 height 12
click at [864, 255] on span "Upload Cover Photo" at bounding box center [889, 253] width 97 height 12
click at [893, 243] on div "Profile Upload Cover Photo" at bounding box center [880, 253] width 150 height 30
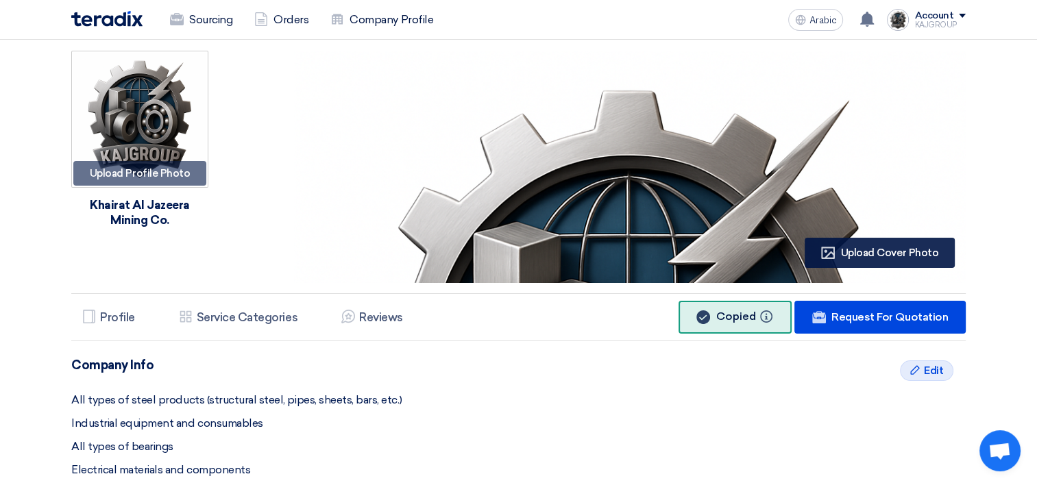
type input "C:\fakepath\KAJ letter head_page-0001.jpg"
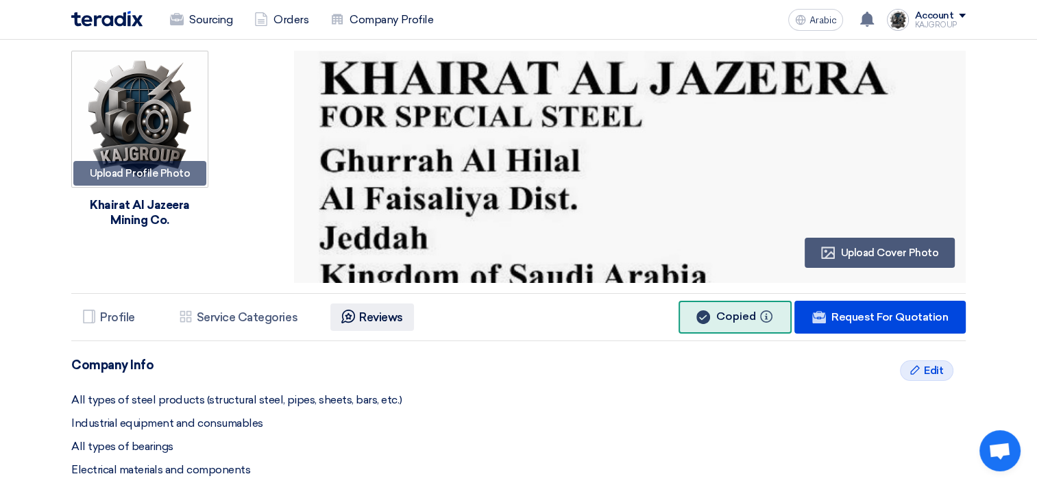
click at [356, 317] on li "Reviews Reviews" at bounding box center [372, 317] width 84 height 27
click at [358, 9] on link "Company Profile" at bounding box center [381, 20] width 125 height 30
click at [363, 19] on font "Company Profile" at bounding box center [392, 20] width 84 height 16
click at [282, 15] on font "Orders" at bounding box center [290, 20] width 35 height 16
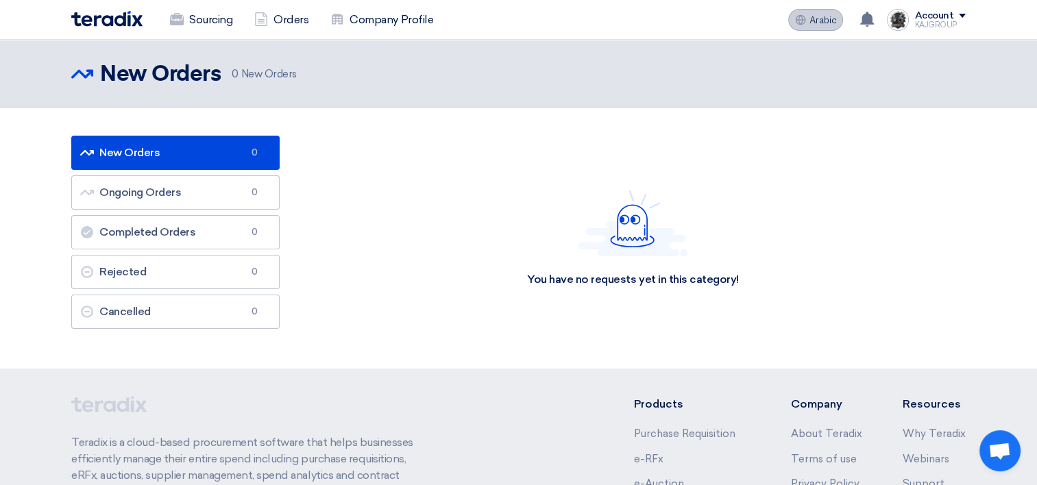
click at [827, 21] on span "Arabic" at bounding box center [822, 21] width 27 height 10
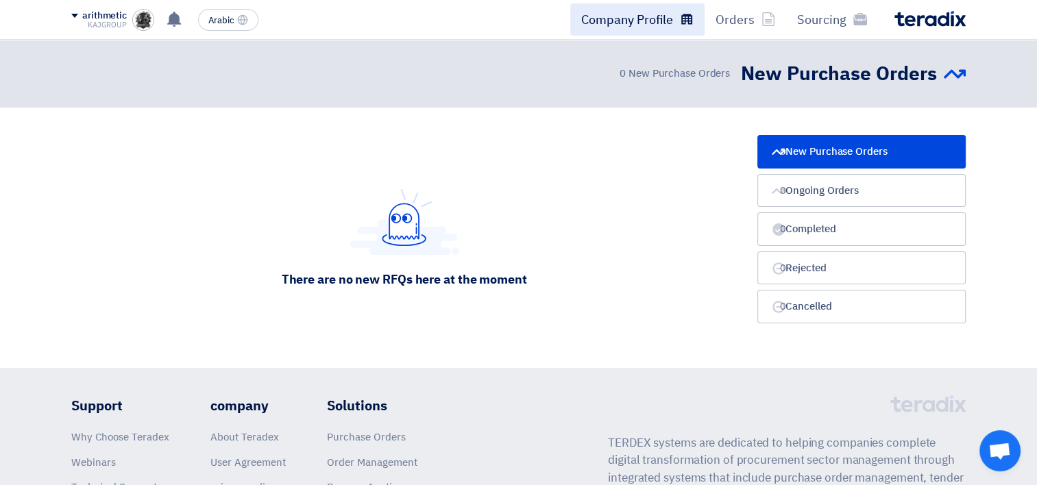
click at [657, 20] on font "Company Profile" at bounding box center [627, 19] width 92 height 19
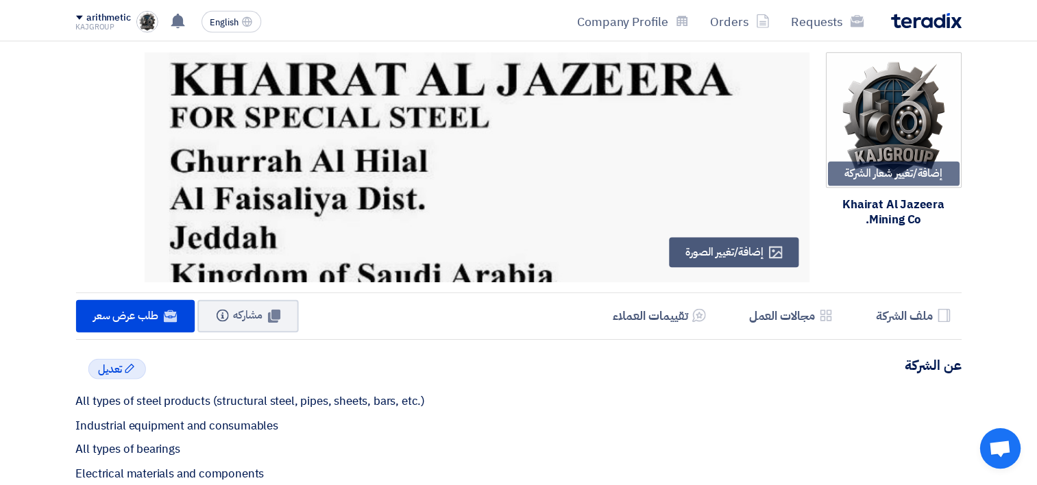
scroll to position [21, 0]
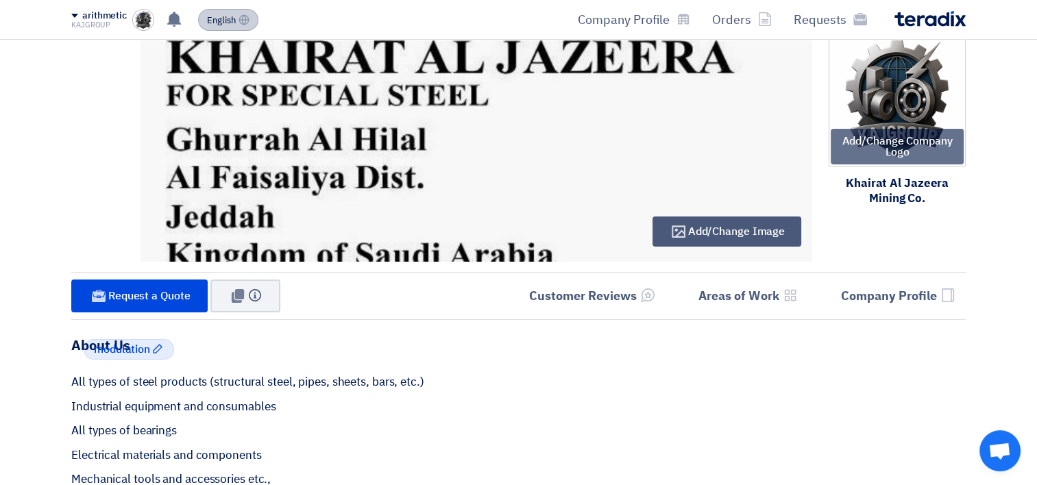
click at [230, 25] on span "English" at bounding box center [221, 21] width 29 height 10
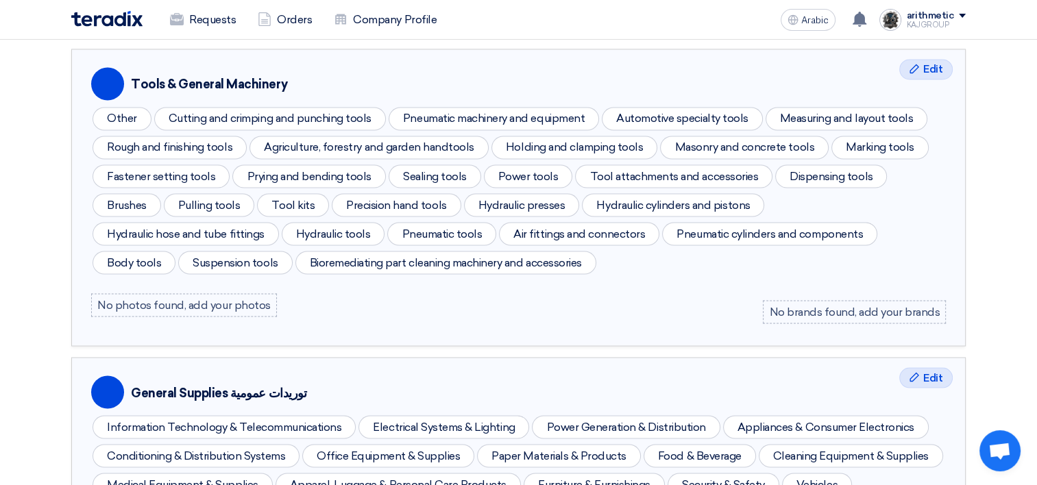
scroll to position [2308, 0]
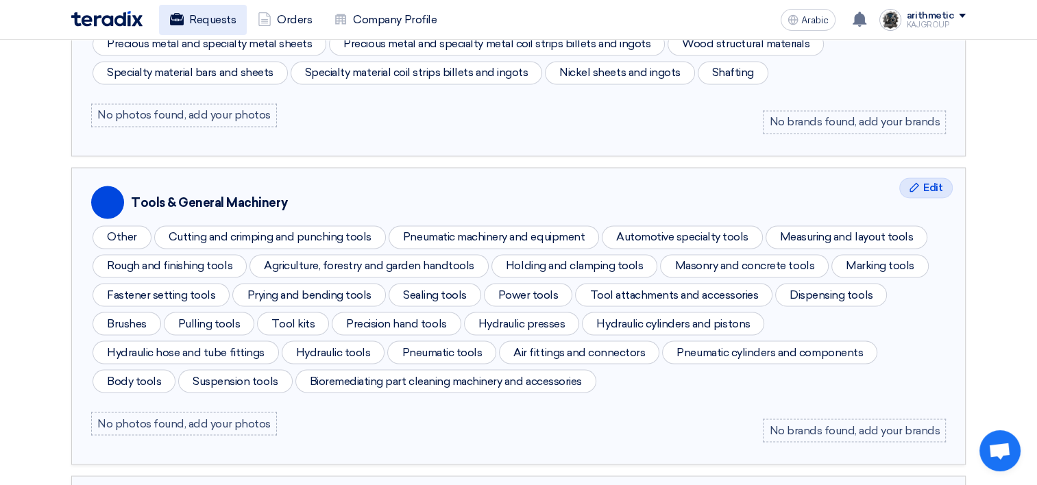
click at [192, 20] on font "Requests" at bounding box center [212, 20] width 47 height 16
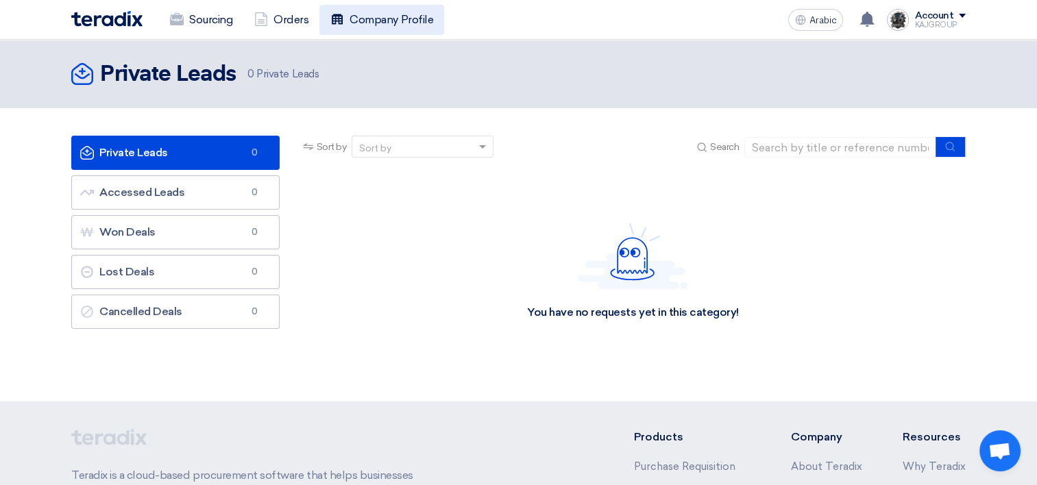
click at [349, 18] on link "Company Profile" at bounding box center [381, 20] width 125 height 30
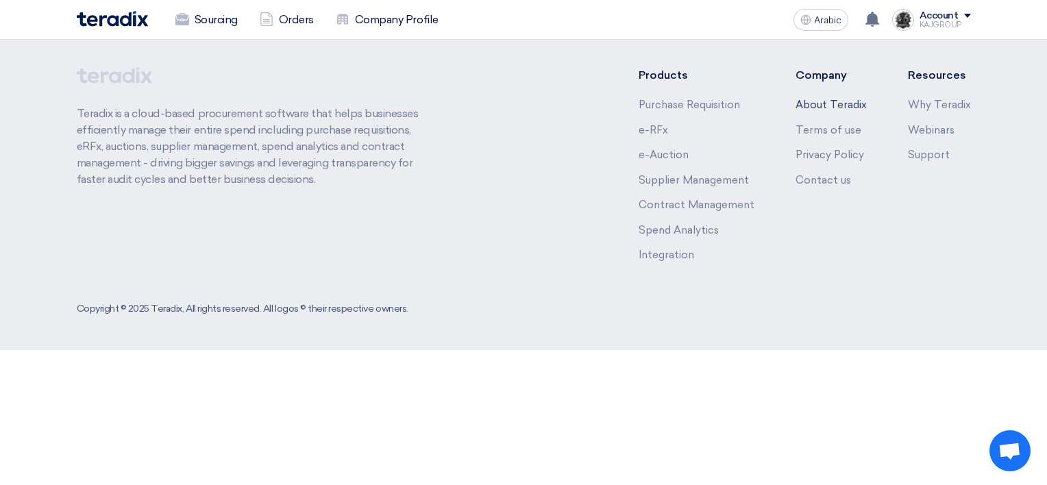
click at [818, 107] on link "About Teradix" at bounding box center [831, 105] width 71 height 12
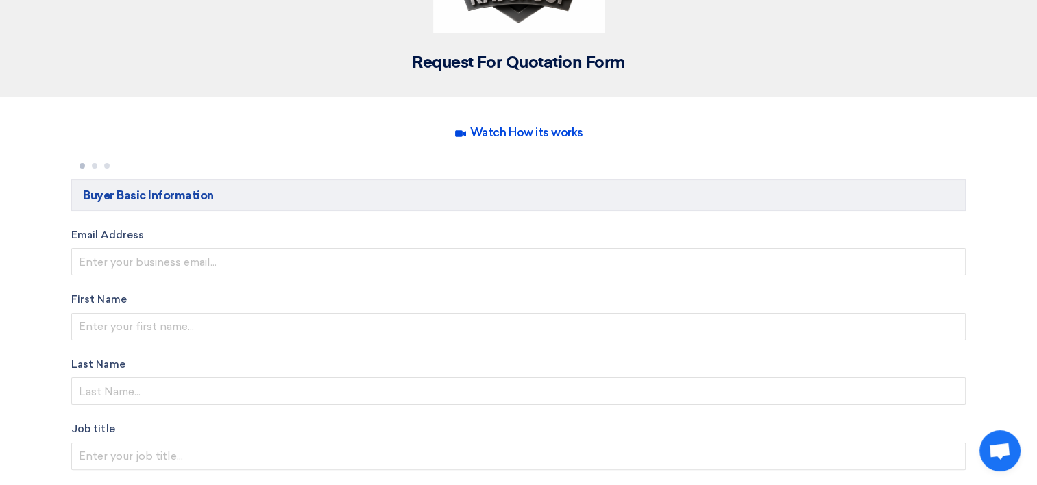
scroll to position [202, 0]
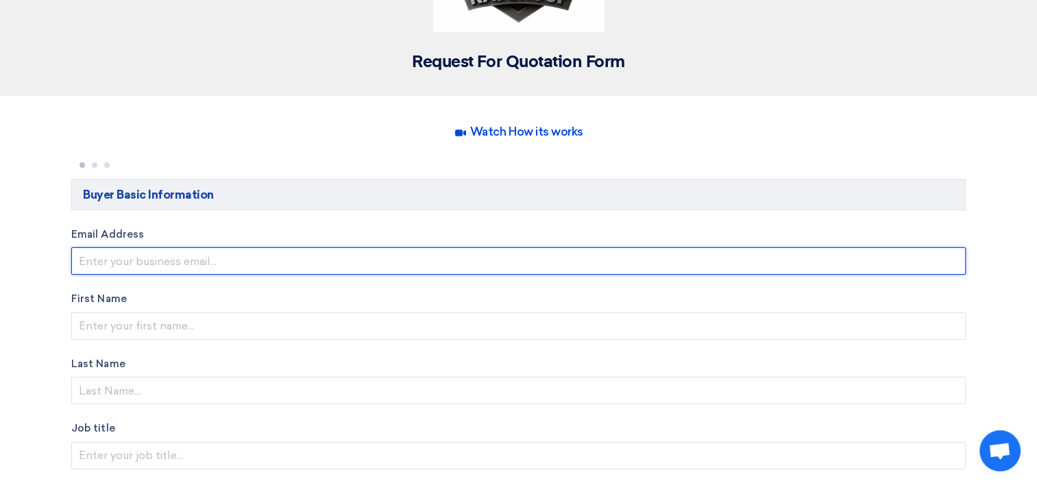
click at [273, 266] on input "email" at bounding box center [518, 260] width 894 height 27
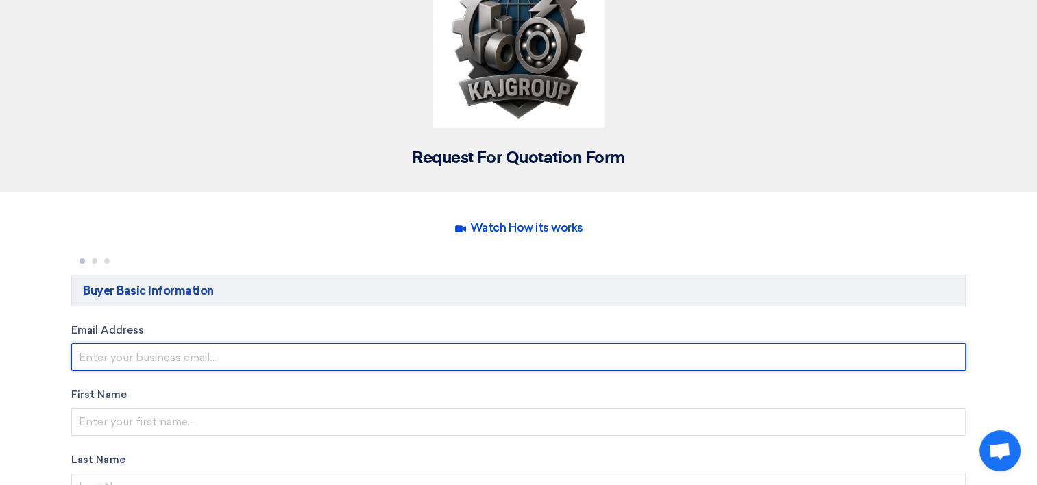
scroll to position [0, 0]
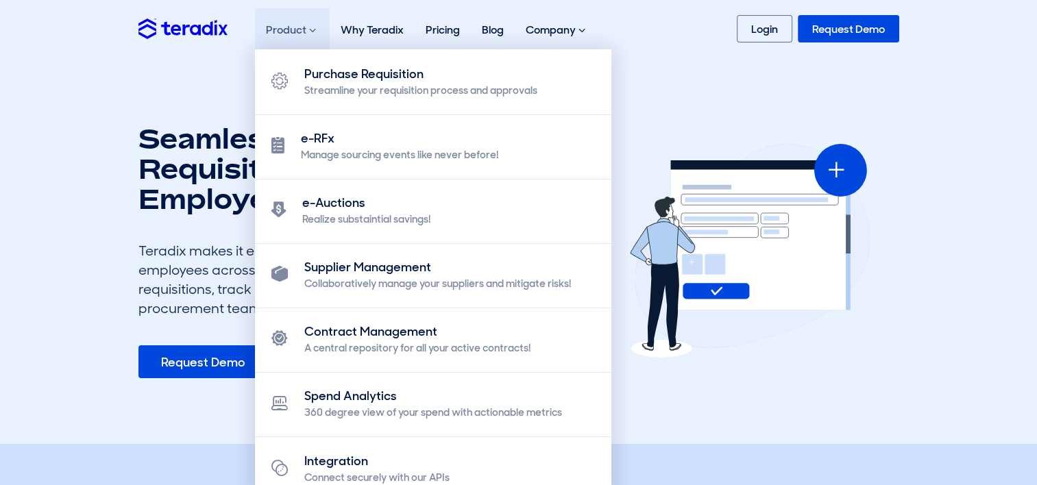
click at [326, 30] on div "Product Purchase Requisition Streamline your requisition process and approvals …" at bounding box center [292, 30] width 75 height 44
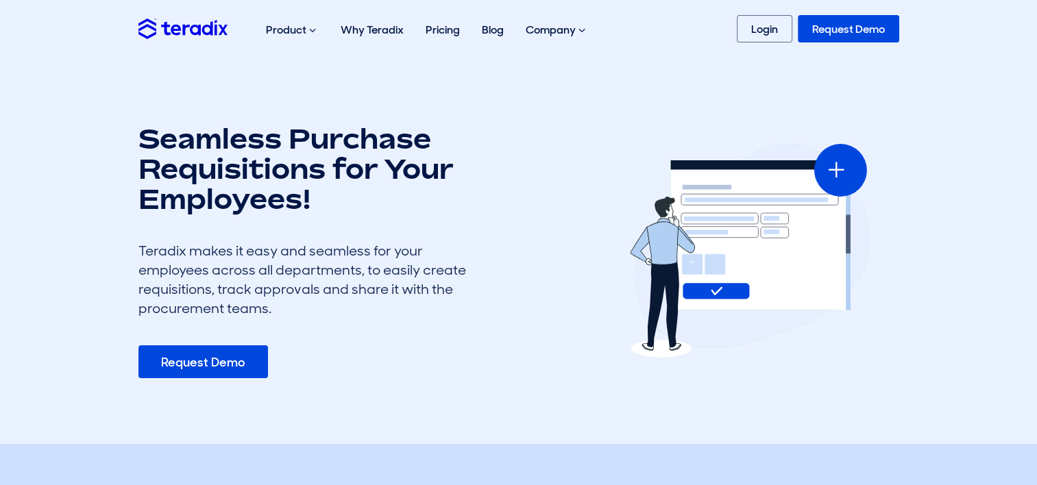
click at [691, 72] on section "Seamless Purchase Requisitions for Your Employees! Teradix makes it easy and se…" at bounding box center [518, 251] width 1037 height 387
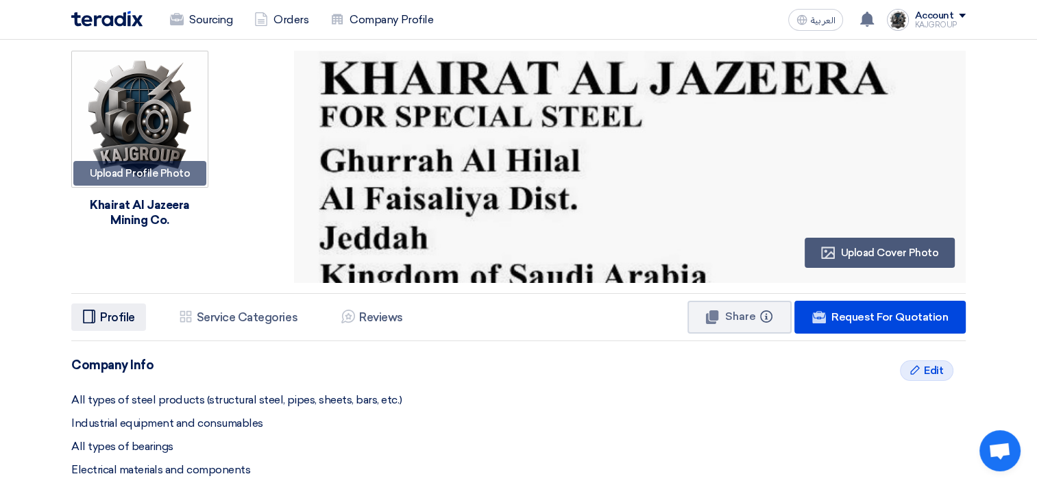
click at [109, 318] on h5 "Profile" at bounding box center [117, 317] width 35 height 14
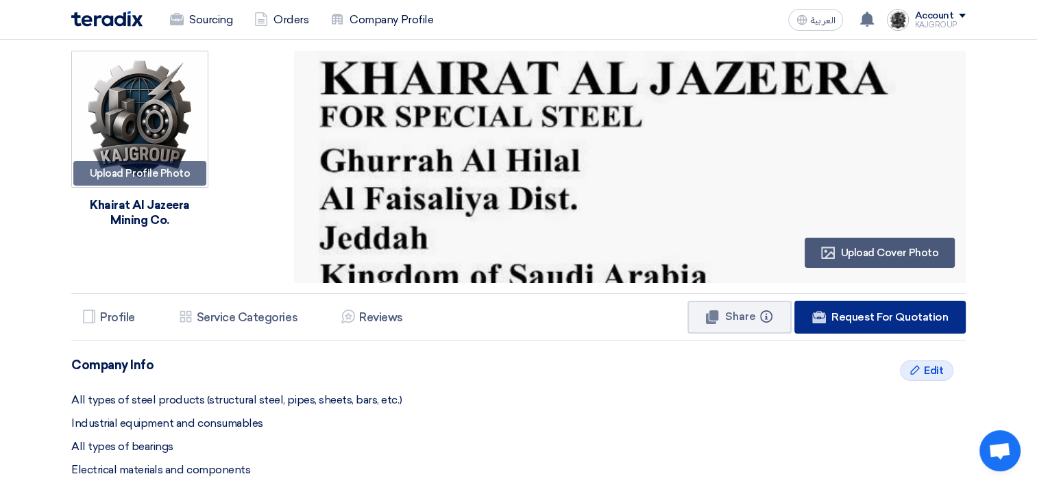
click at [891, 318] on span "Request For Quotation" at bounding box center [889, 316] width 117 height 13
